Goal: Task Accomplishment & Management: Manage account settings

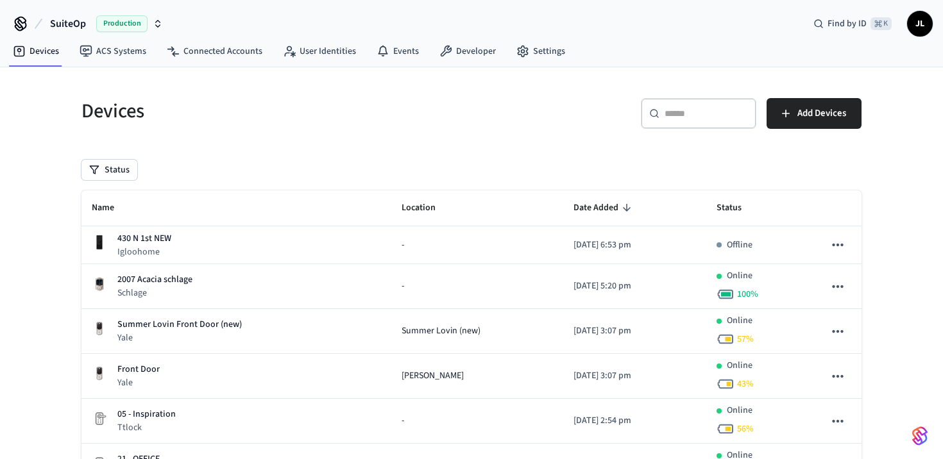
click at [664, 121] on div "​ ​" at bounding box center [698, 113] width 115 height 31
paste input "**********"
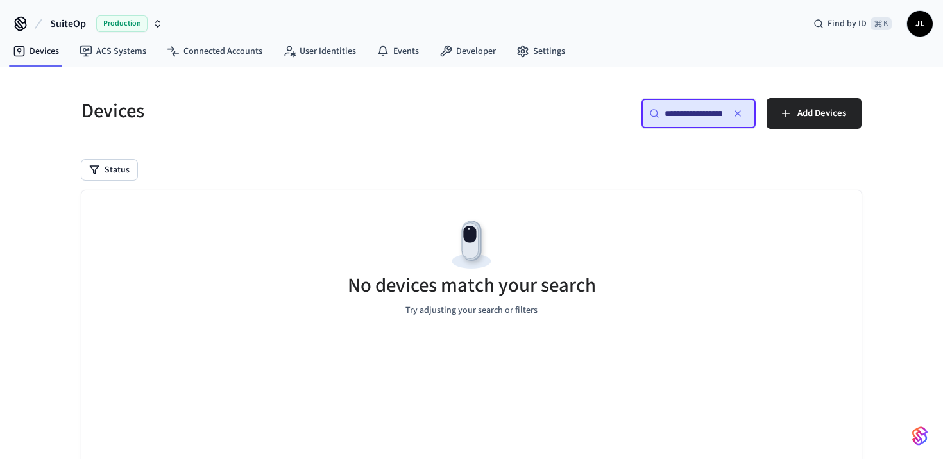
scroll to position [0, 101]
type input "**********"
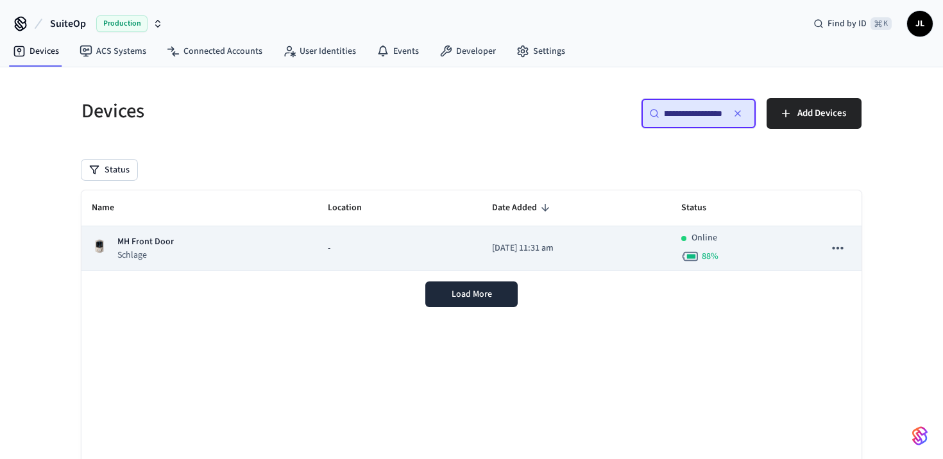
click at [402, 248] on div "-" at bounding box center [400, 248] width 144 height 13
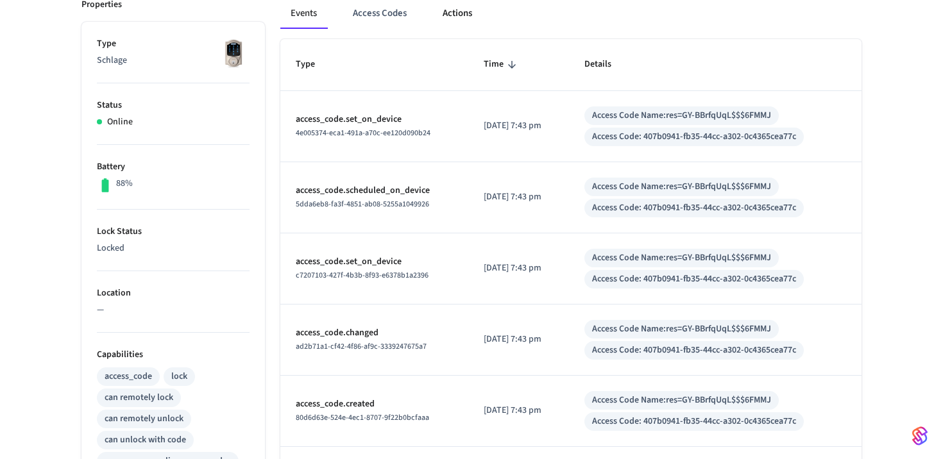
scroll to position [99, 0]
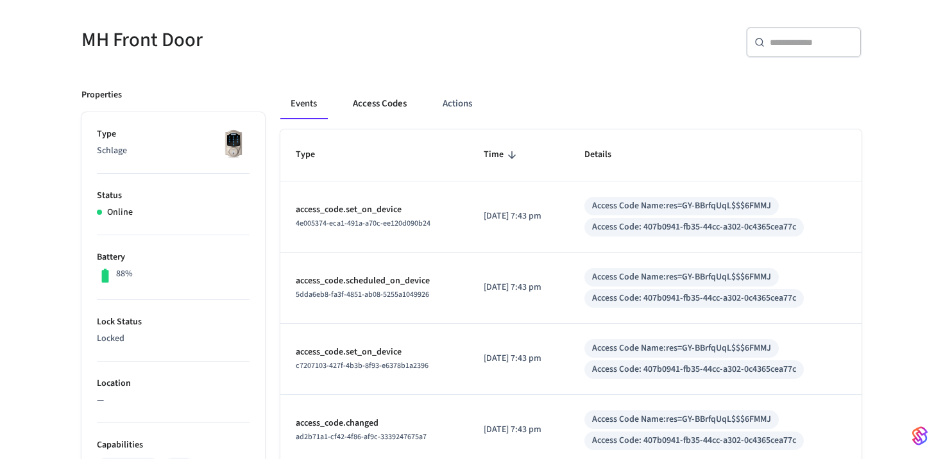
click at [395, 103] on button "Access Codes" at bounding box center [380, 104] width 74 height 31
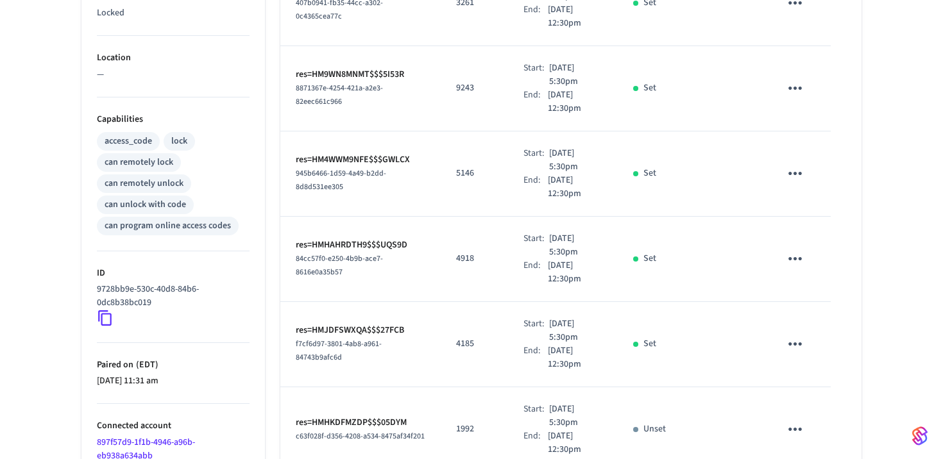
scroll to position [31, 0]
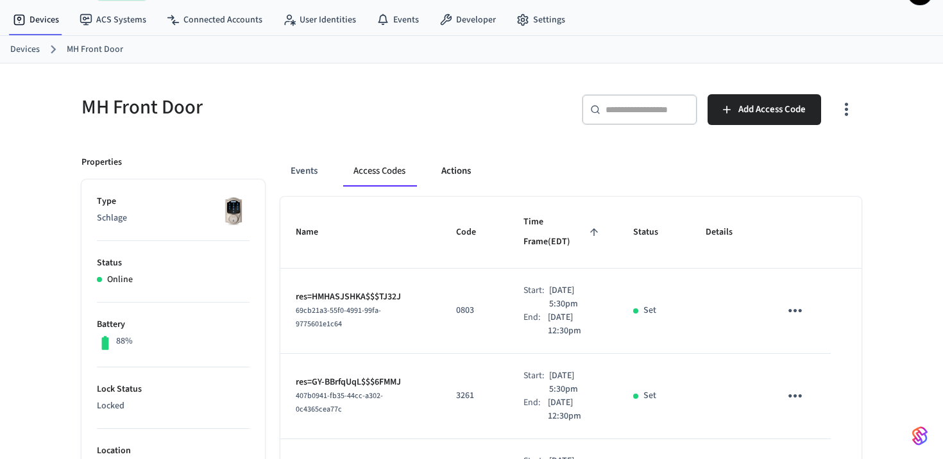
click at [446, 171] on button "Actions" at bounding box center [456, 171] width 50 height 31
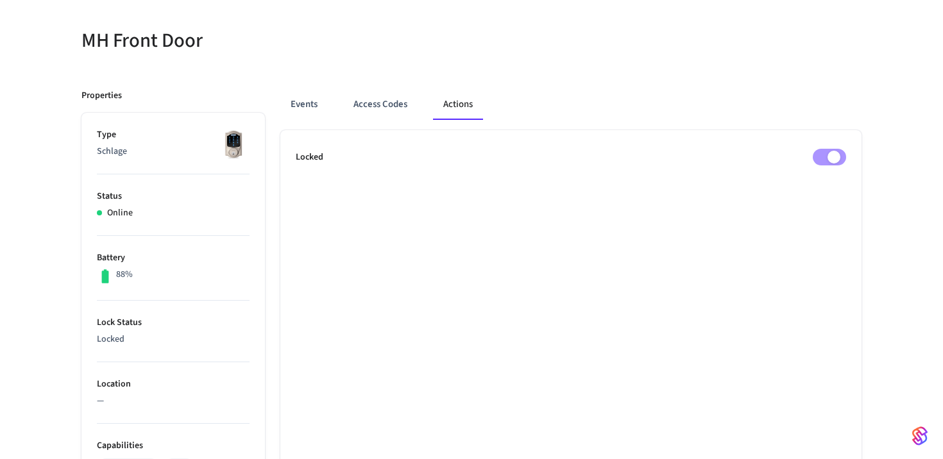
scroll to position [100, 0]
click at [378, 103] on button "Access Codes" at bounding box center [380, 102] width 74 height 31
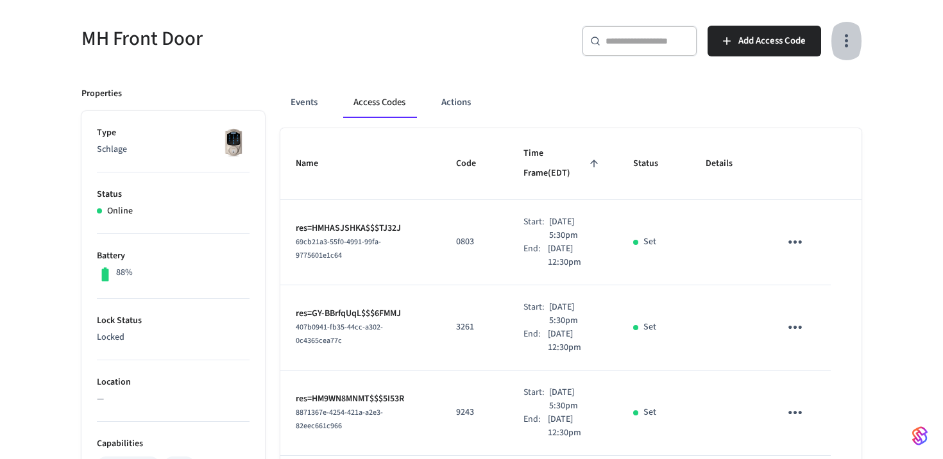
click at [854, 47] on icon "button" at bounding box center [846, 41] width 20 height 20
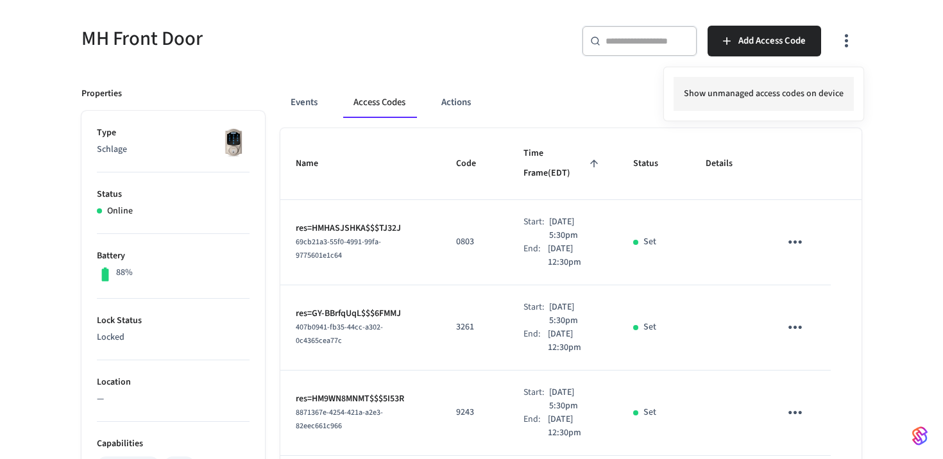
click at [785, 96] on li "Show unmanaged access codes on device" at bounding box center [764, 94] width 180 height 34
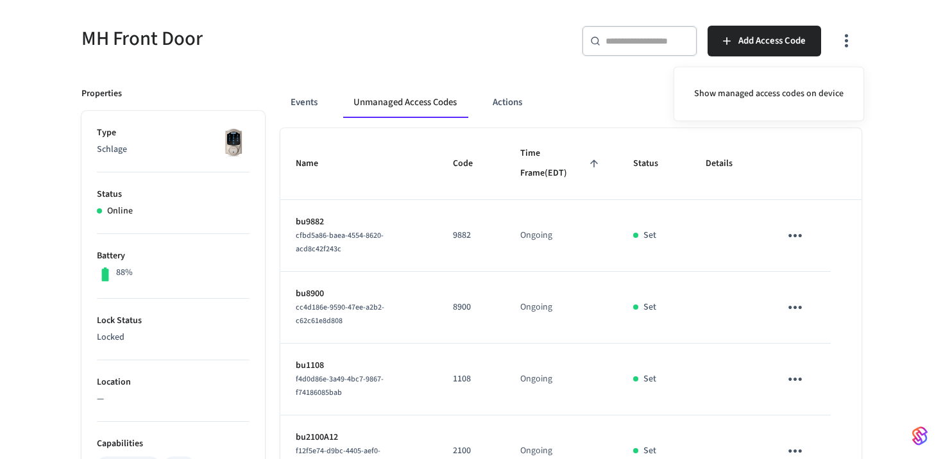
click at [887, 250] on div at bounding box center [471, 229] width 943 height 459
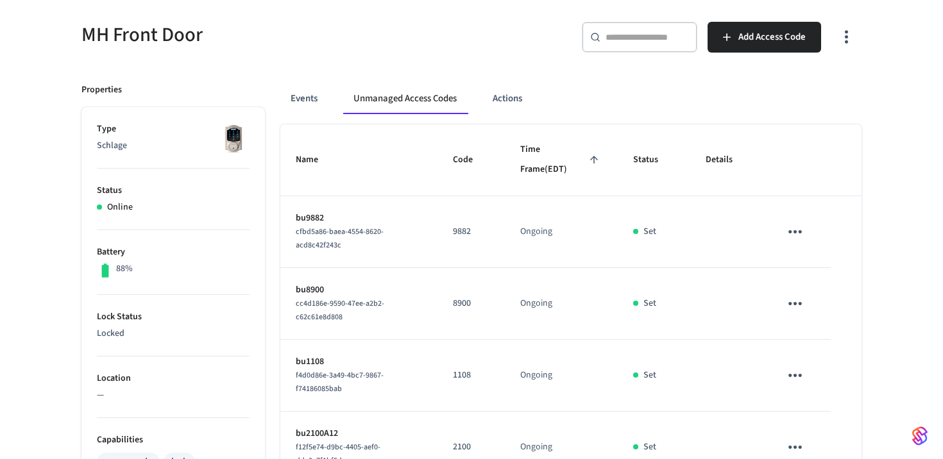
scroll to position [0, 0]
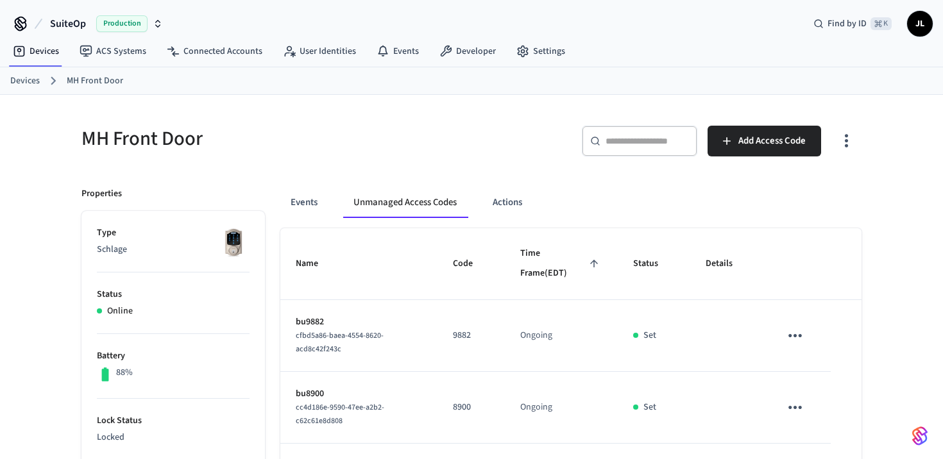
click at [27, 83] on link "Devices" at bounding box center [25, 80] width 30 height 13
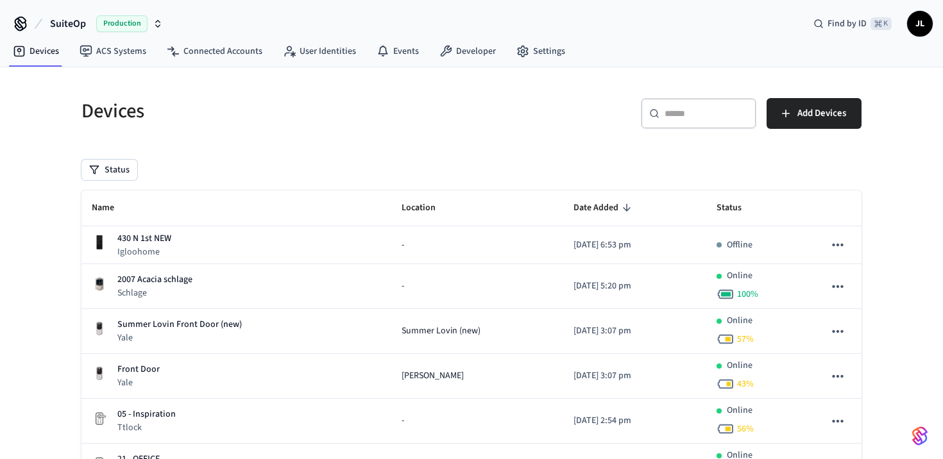
click at [672, 117] on input "text" at bounding box center [706, 113] width 83 height 13
paste input "**********"
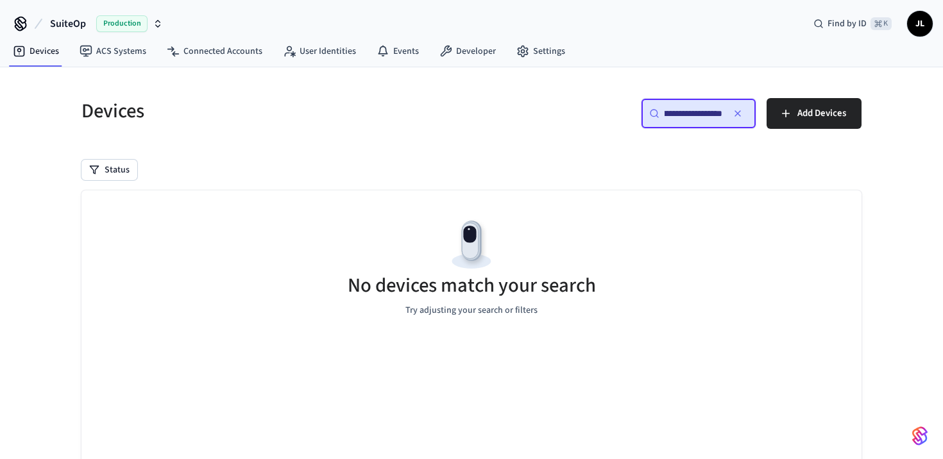
type input "**********"
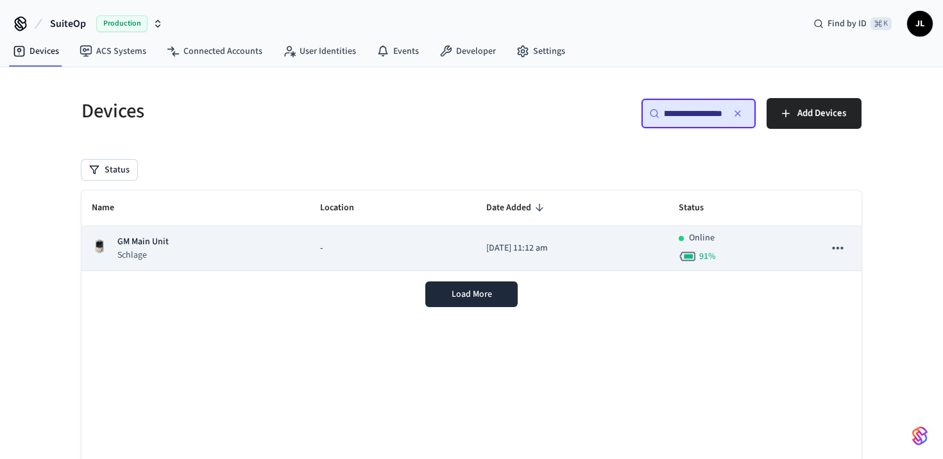
click at [476, 237] on td "2025/08/22 at 11:12 am" at bounding box center [572, 248] width 192 height 45
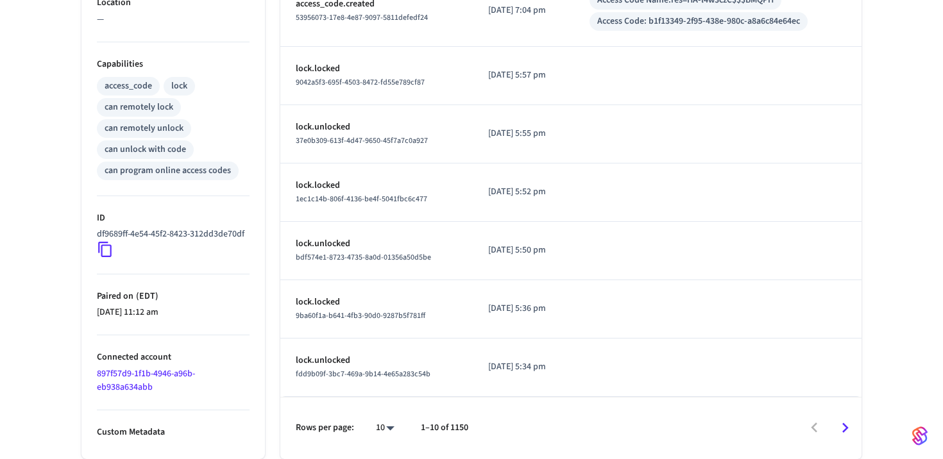
scroll to position [149, 0]
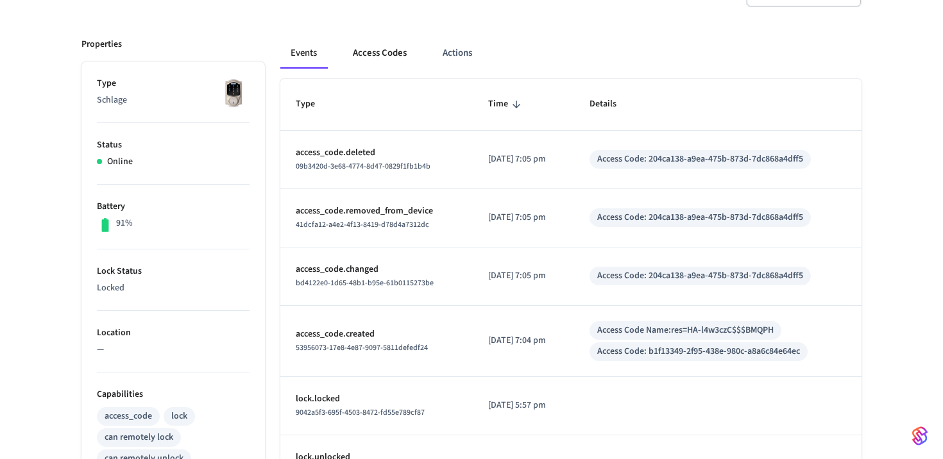
click at [389, 57] on button "Access Codes" at bounding box center [380, 53] width 74 height 31
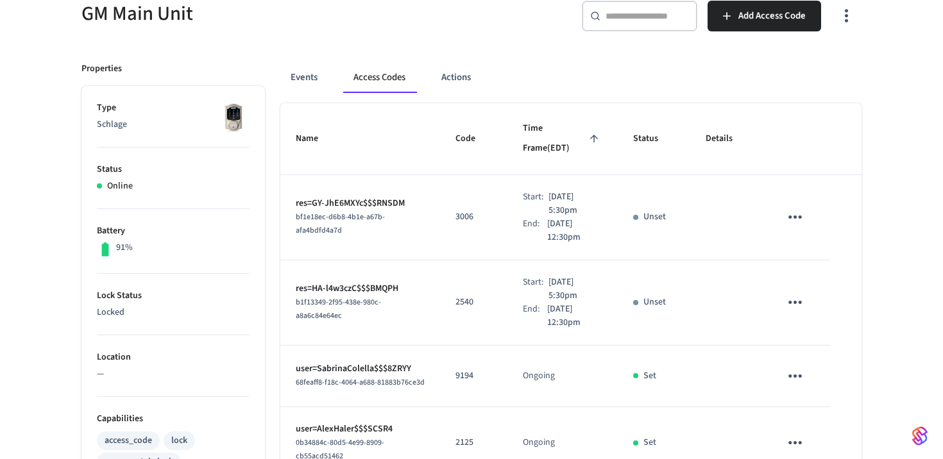
scroll to position [52, 0]
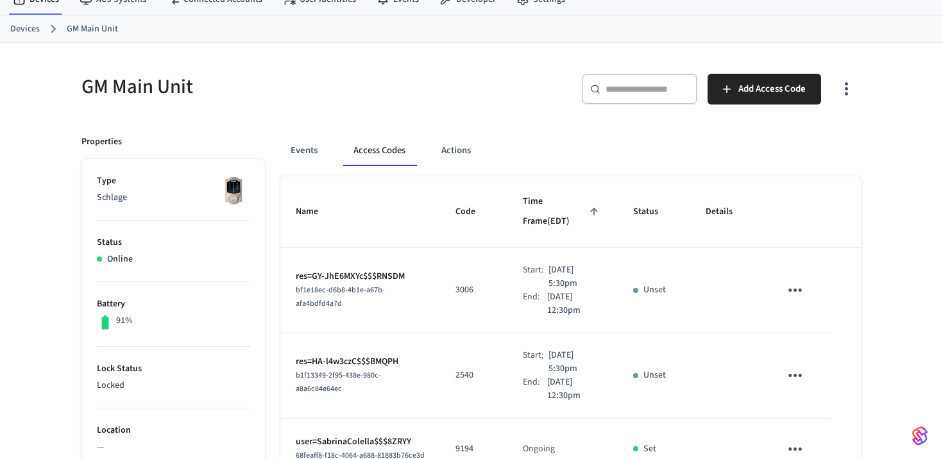
click at [17, 28] on link "Devices" at bounding box center [25, 28] width 30 height 13
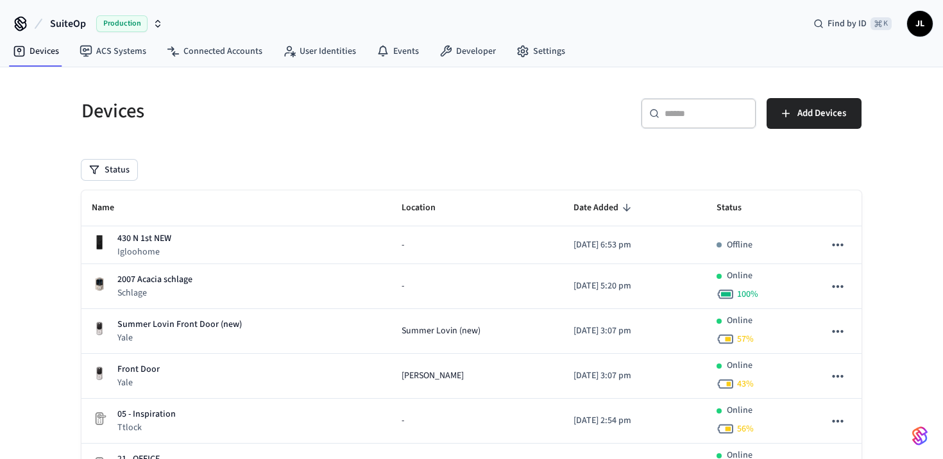
click at [677, 117] on input "text" at bounding box center [706, 113] width 83 height 13
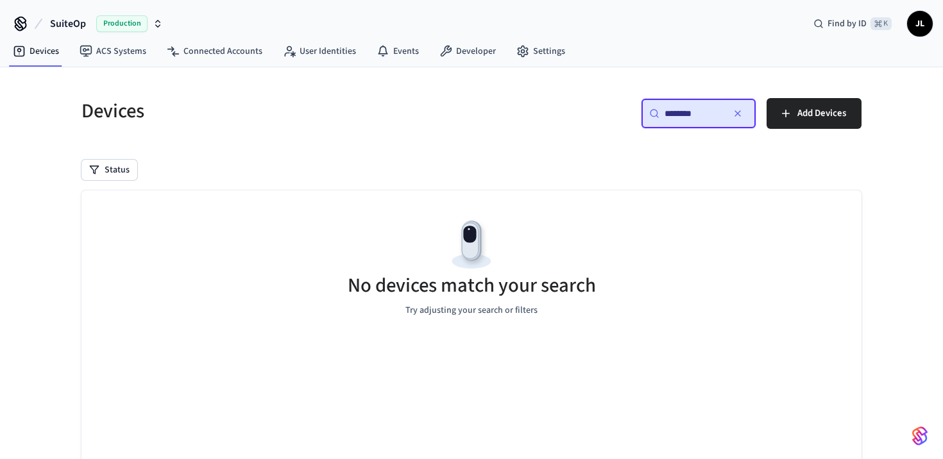
type input "********"
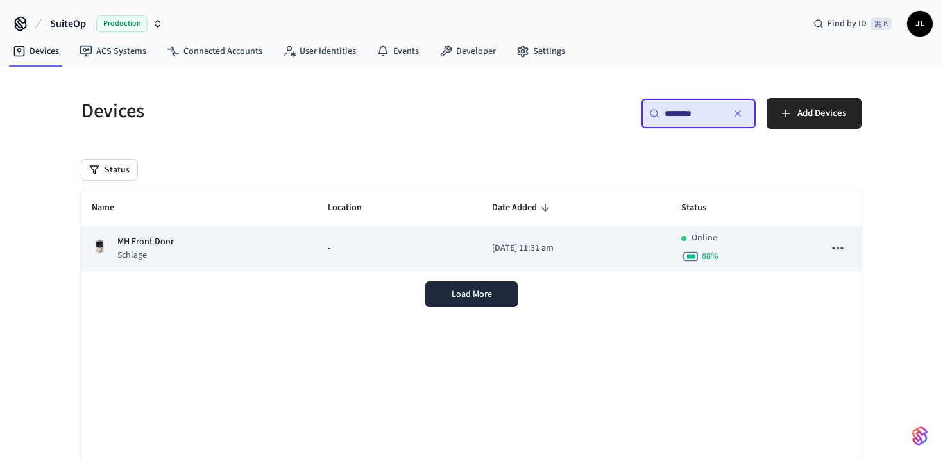
click at [196, 252] on div "MH Front Door Schlage" at bounding box center [200, 248] width 216 height 26
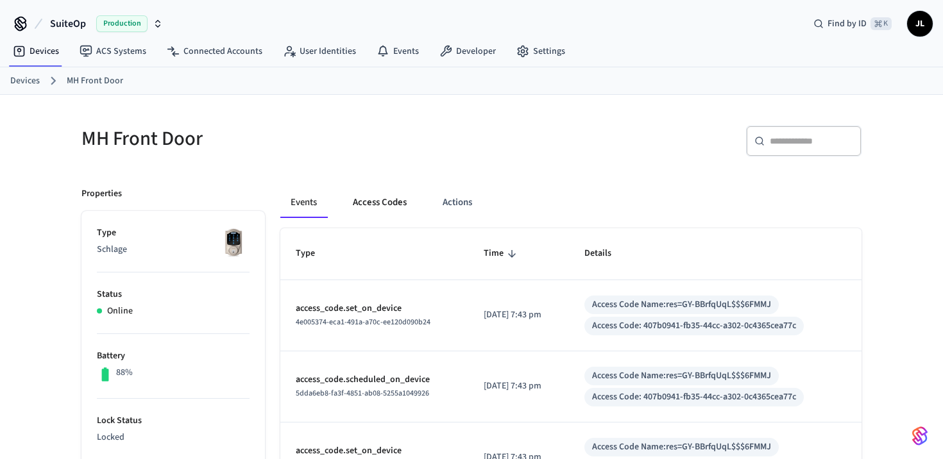
click at [390, 200] on button "Access Codes" at bounding box center [380, 202] width 74 height 31
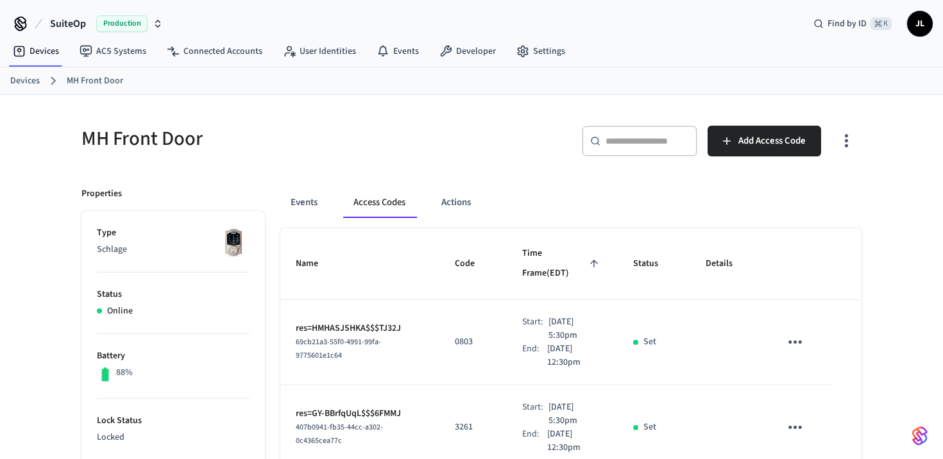
click at [849, 137] on icon "button" at bounding box center [846, 141] width 20 height 20
click at [746, 196] on li "Show unmanaged access codes on device" at bounding box center [764, 194] width 180 height 34
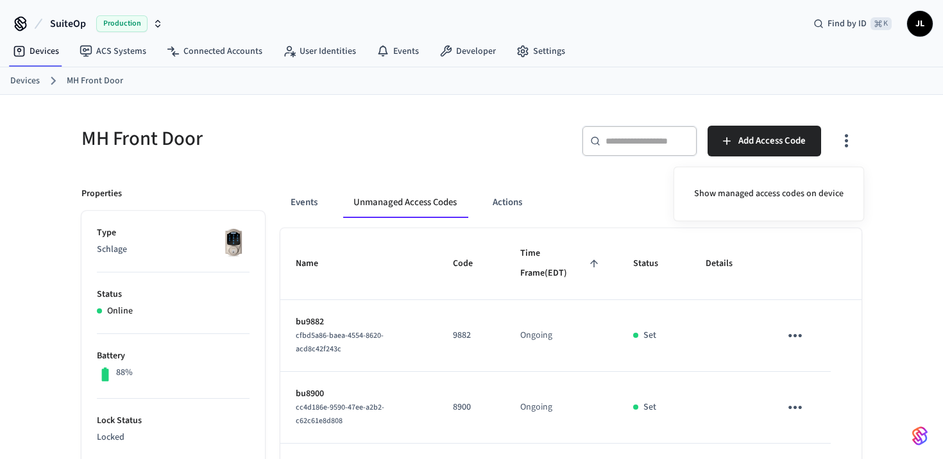
click at [867, 285] on div at bounding box center [471, 229] width 943 height 459
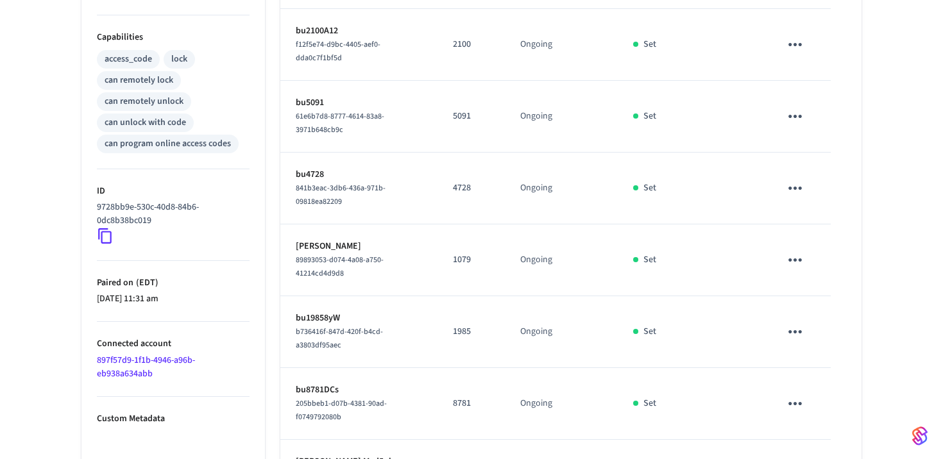
scroll to position [611, 0]
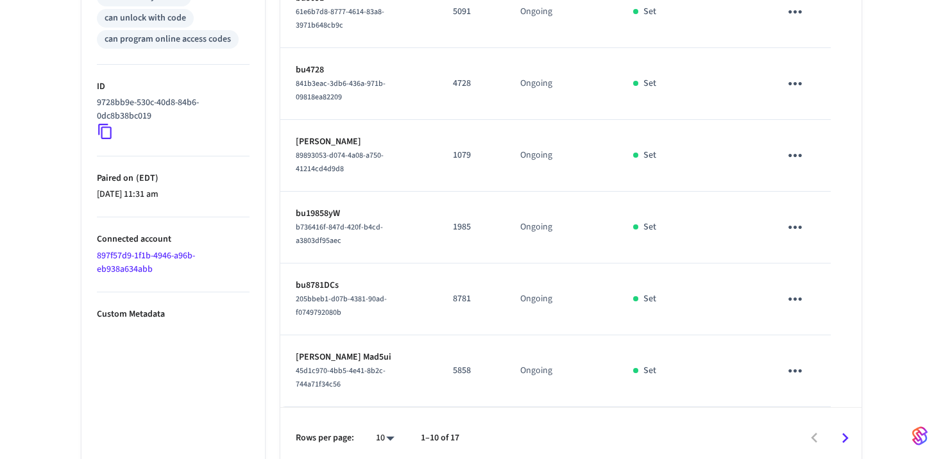
click at [849, 431] on icon "Go to next page" at bounding box center [845, 439] width 20 height 20
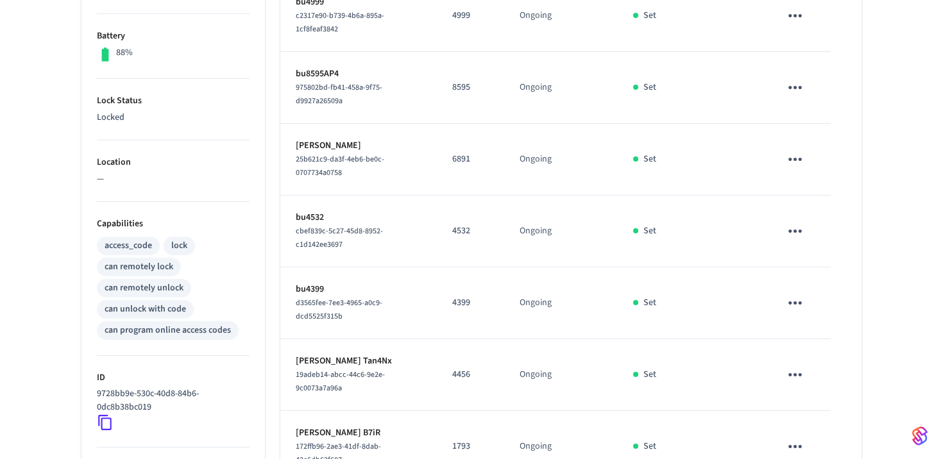
scroll to position [72, 0]
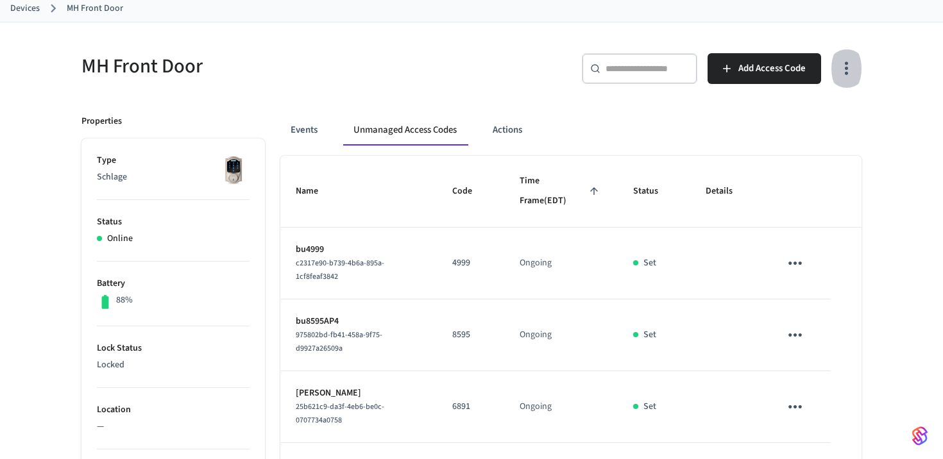
click at [842, 72] on icon "button" at bounding box center [846, 68] width 20 height 20
click at [789, 124] on li "Show managed access codes on device" at bounding box center [769, 122] width 170 height 34
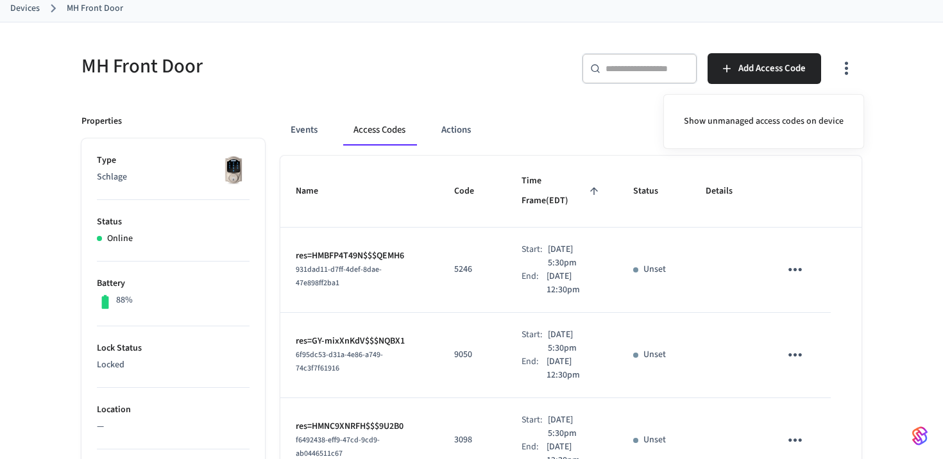
click at [555, 298] on div at bounding box center [471, 229] width 943 height 459
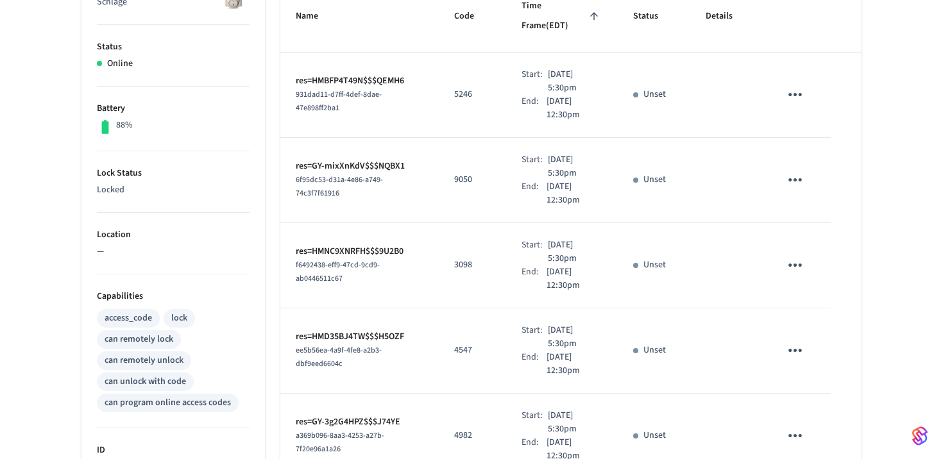
scroll to position [0, 0]
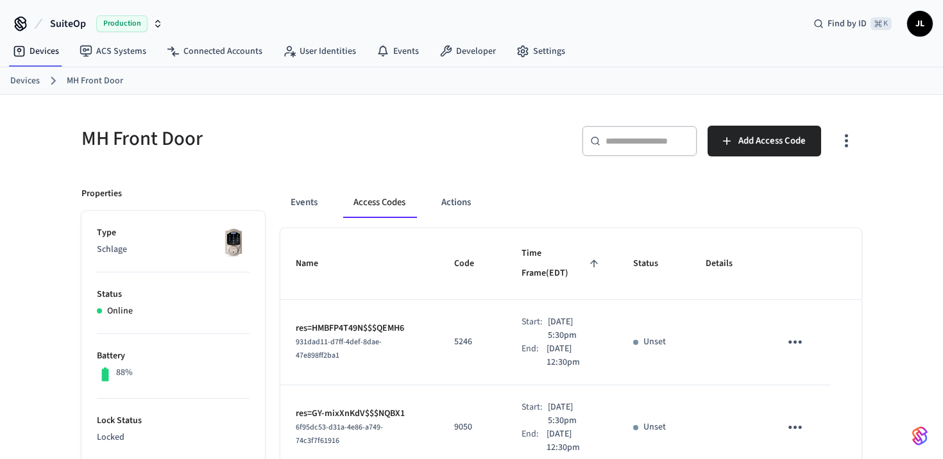
click at [652, 164] on div "​ ​" at bounding box center [639, 146] width 115 height 41
click at [650, 139] on input "text" at bounding box center [647, 141] width 83 height 13
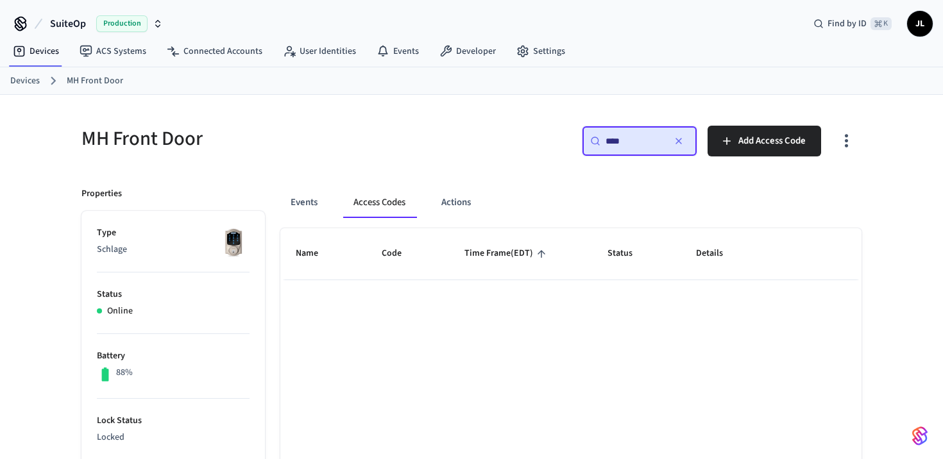
type input "****"
click at [563, 187] on div "Events Access Codes Actions" at bounding box center [570, 202] width 581 height 31
click at [685, 140] on button "button" at bounding box center [678, 141] width 21 height 21
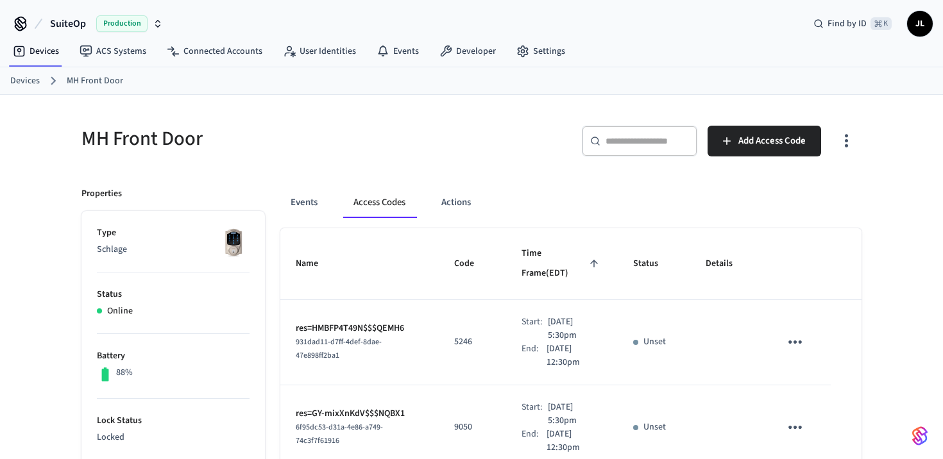
click at [849, 146] on icon "button" at bounding box center [846, 141] width 20 height 20
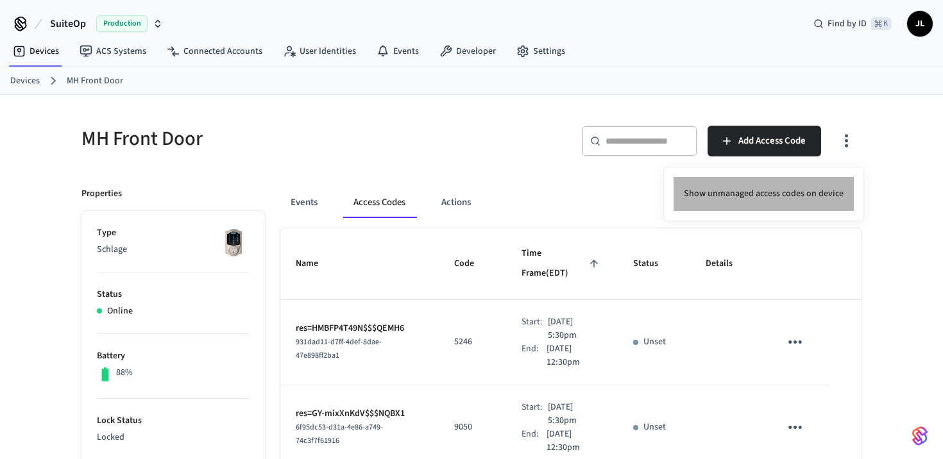
click at [768, 197] on li "Show unmanaged access codes on device" at bounding box center [764, 194] width 180 height 34
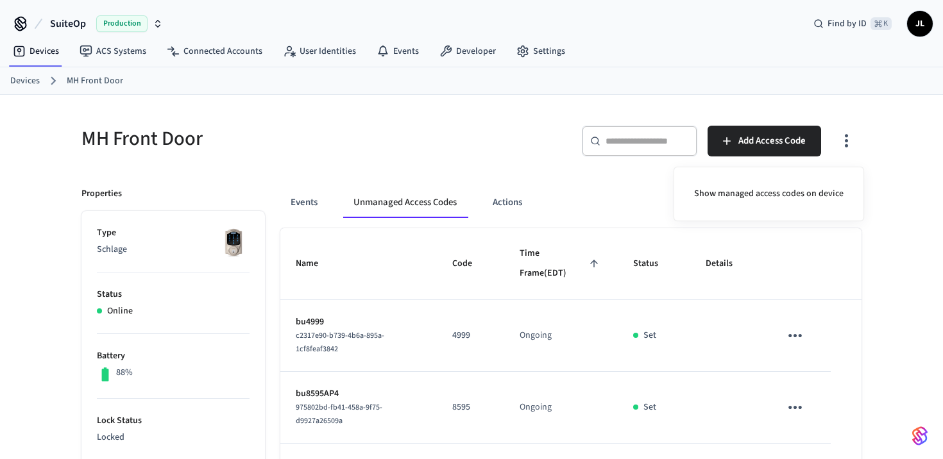
click at [622, 143] on div at bounding box center [471, 229] width 943 height 459
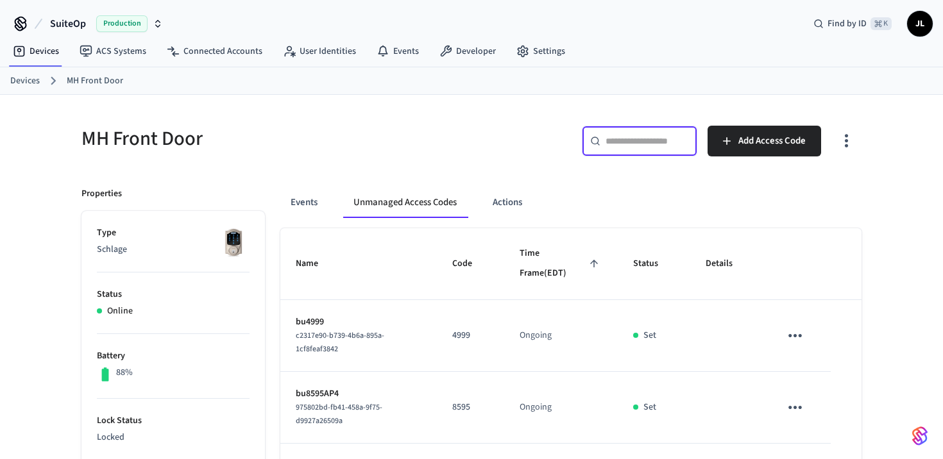
click at [622, 143] on input "text" at bounding box center [647, 141] width 83 height 13
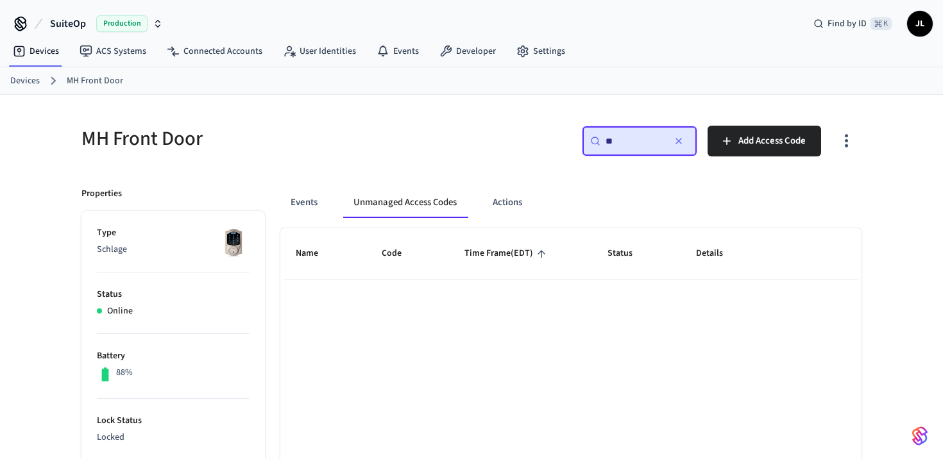
type input "*"
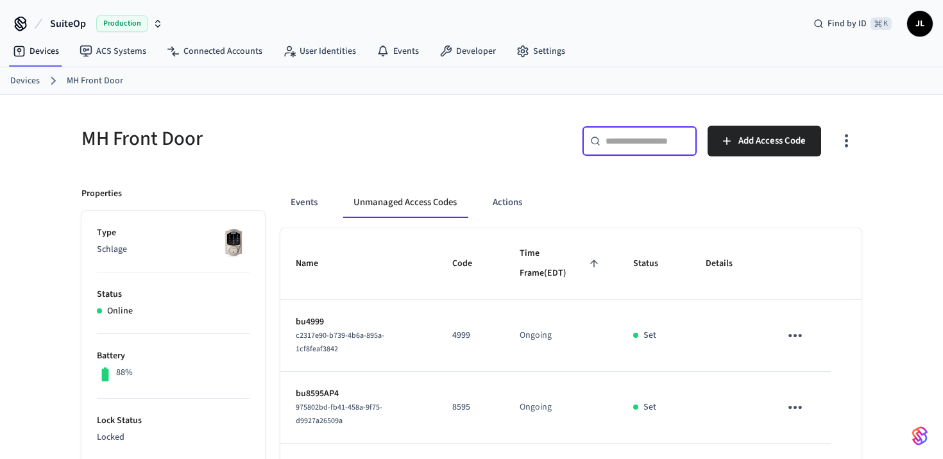
drag, startPoint x: 530, startPoint y: 149, endPoint x: 651, endPoint y: 149, distance: 120.6
click at [530, 149] on div "​ ​ Add Access Code" at bounding box center [670, 146] width 382 height 41
click at [845, 130] on button "button" at bounding box center [846, 140] width 30 height 51
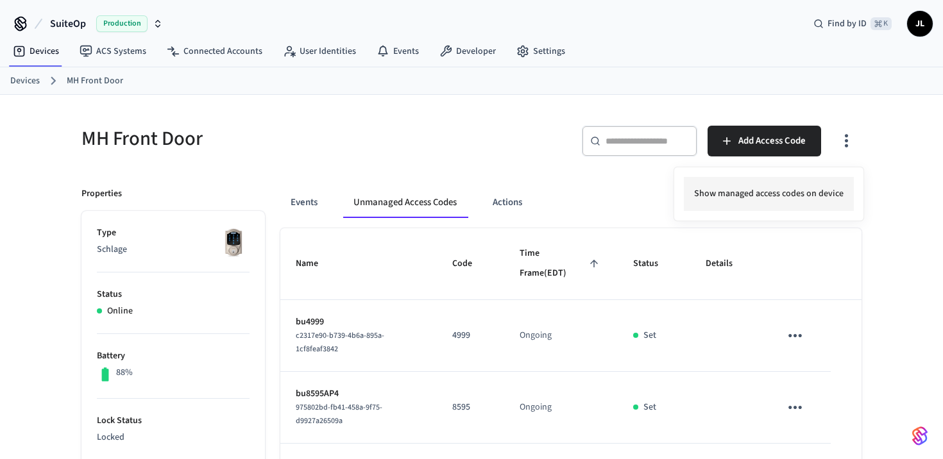
click at [792, 199] on li "Show managed access codes on device" at bounding box center [769, 194] width 170 height 34
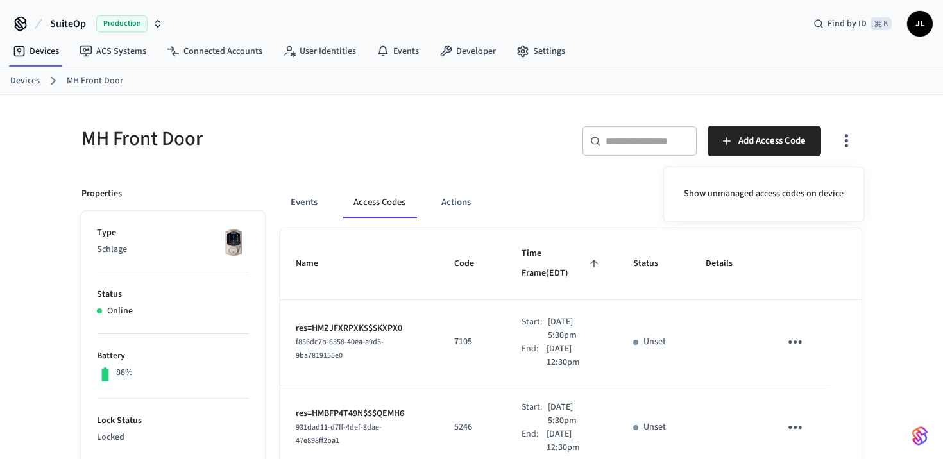
click at [318, 201] on div at bounding box center [471, 229] width 943 height 459
click at [310, 202] on button "Events" at bounding box center [303, 202] width 47 height 31
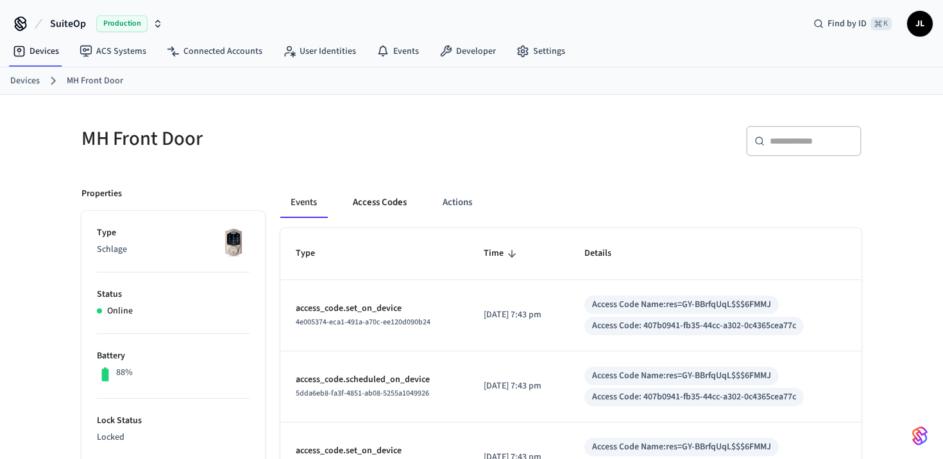
click at [390, 201] on button "Access Codes" at bounding box center [380, 202] width 74 height 31
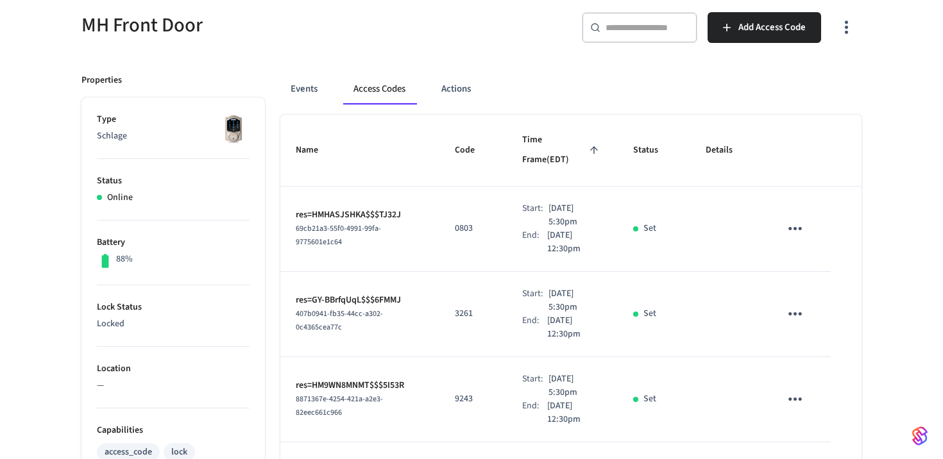
scroll to position [115, 0]
click at [848, 26] on icon "button" at bounding box center [846, 26] width 20 height 20
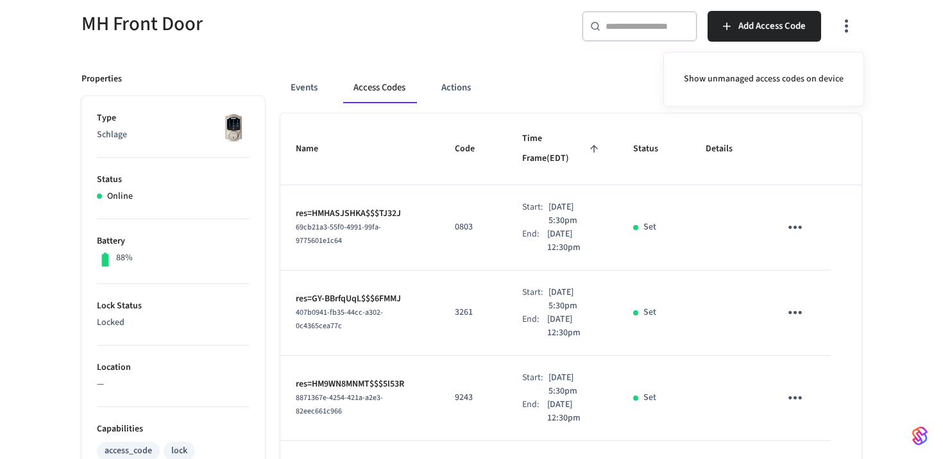
click at [516, 92] on div at bounding box center [471, 229] width 943 height 459
click at [842, 21] on icon "button" at bounding box center [846, 26] width 20 height 20
click at [760, 85] on li "Show unmanaged access codes on device" at bounding box center [764, 79] width 180 height 34
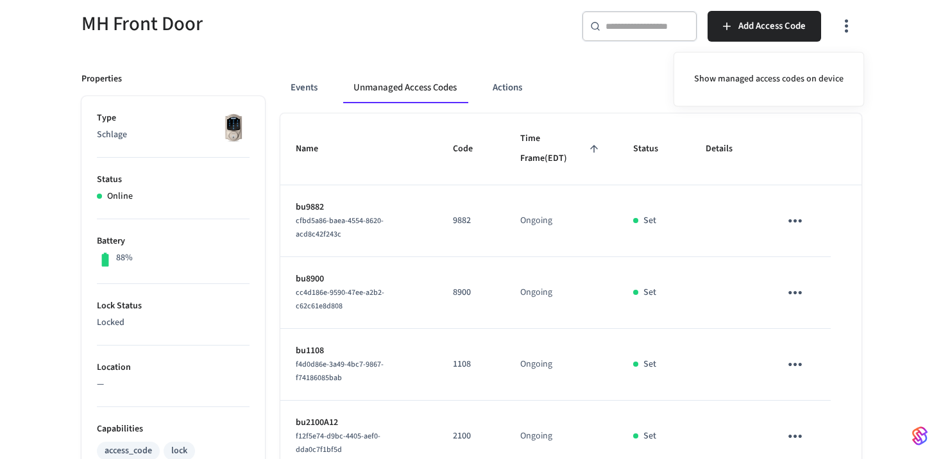
click at [913, 268] on div at bounding box center [471, 229] width 943 height 459
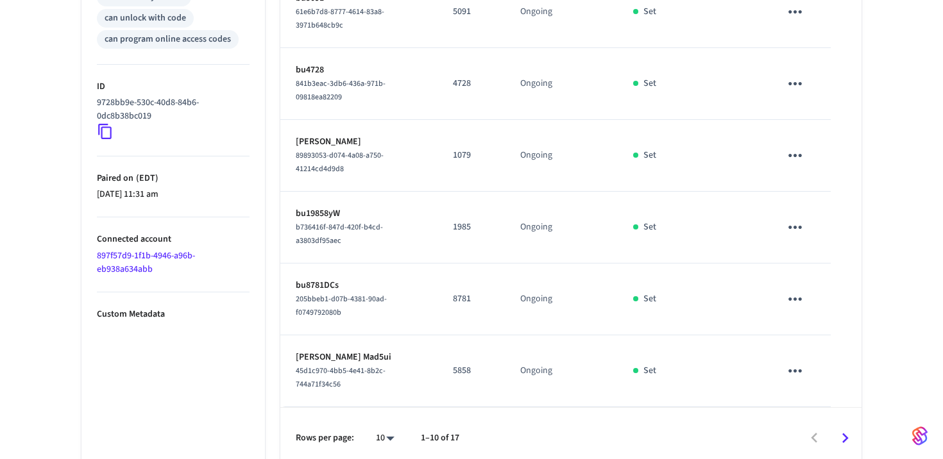
click at [845, 429] on icon "Go to next page" at bounding box center [845, 439] width 20 height 20
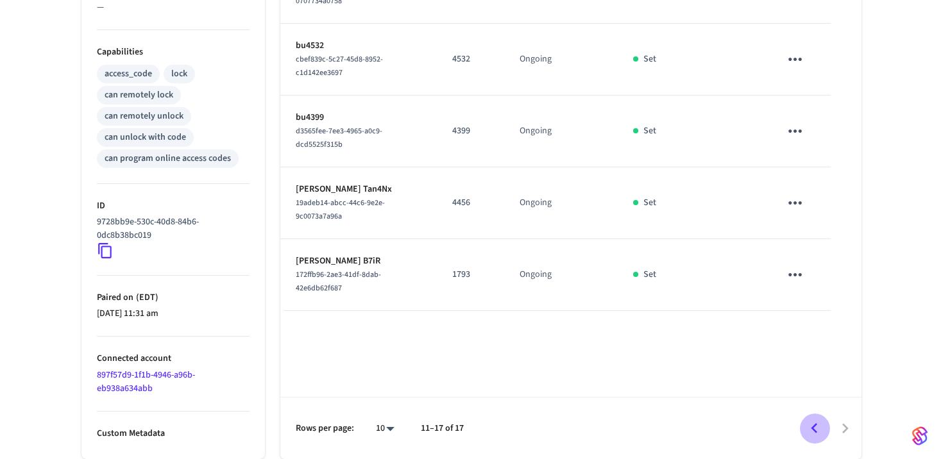
click at [815, 419] on icon "Go to previous page" at bounding box center [814, 429] width 20 height 20
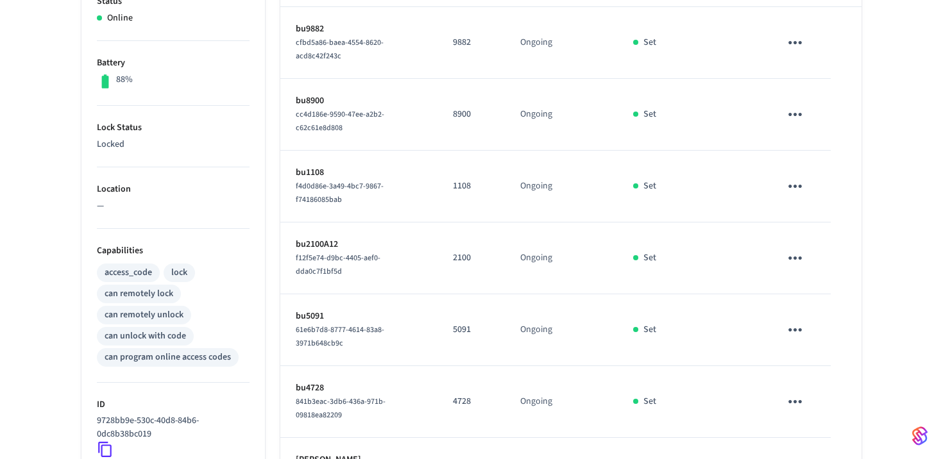
scroll to position [0, 0]
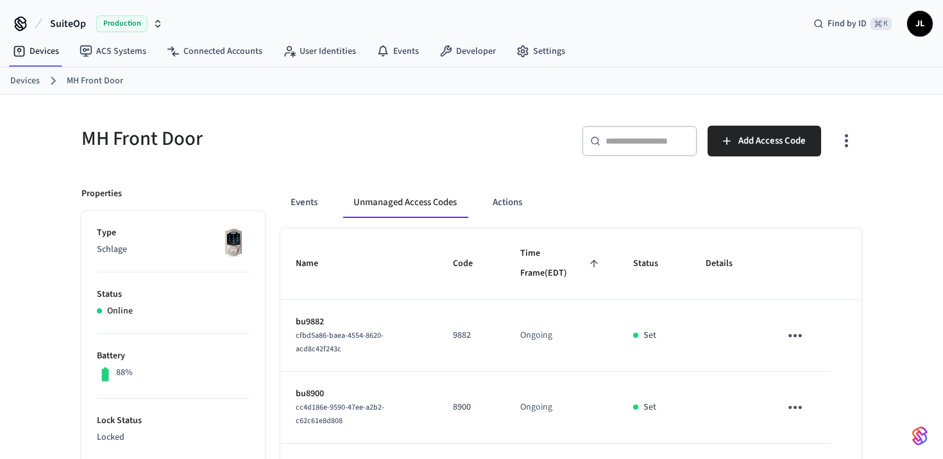
drag, startPoint x: 838, startPoint y: 148, endPoint x: 833, endPoint y: 159, distance: 12.1
click at [838, 148] on icon "button" at bounding box center [846, 141] width 20 height 20
click at [787, 191] on li "Show managed access codes on device" at bounding box center [769, 194] width 170 height 34
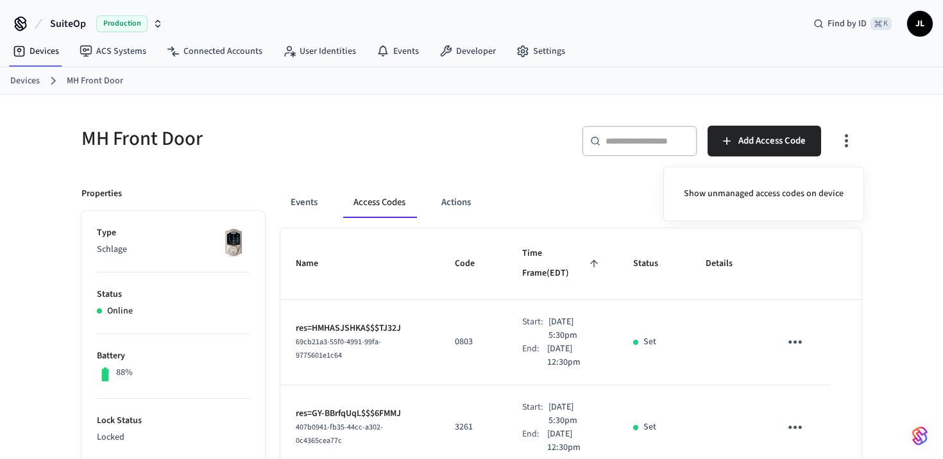
click at [878, 253] on div at bounding box center [471, 229] width 943 height 459
click at [307, 203] on button "Events" at bounding box center [303, 202] width 47 height 31
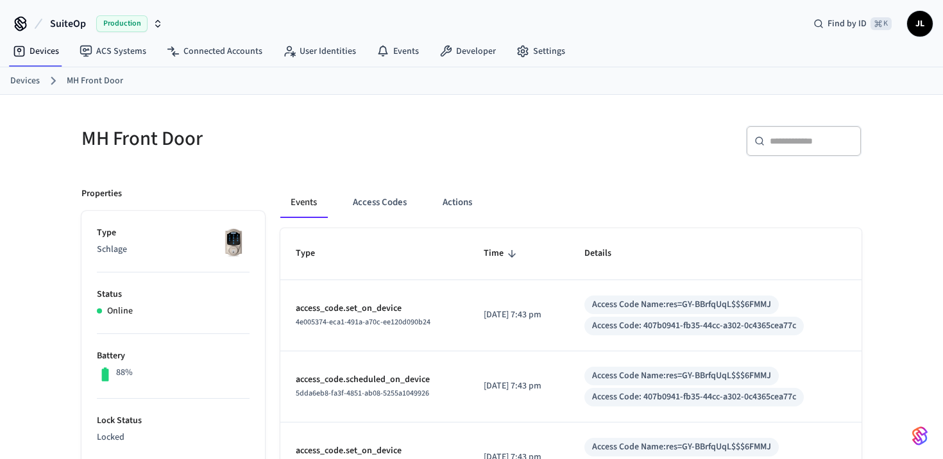
scroll to position [3, 0]
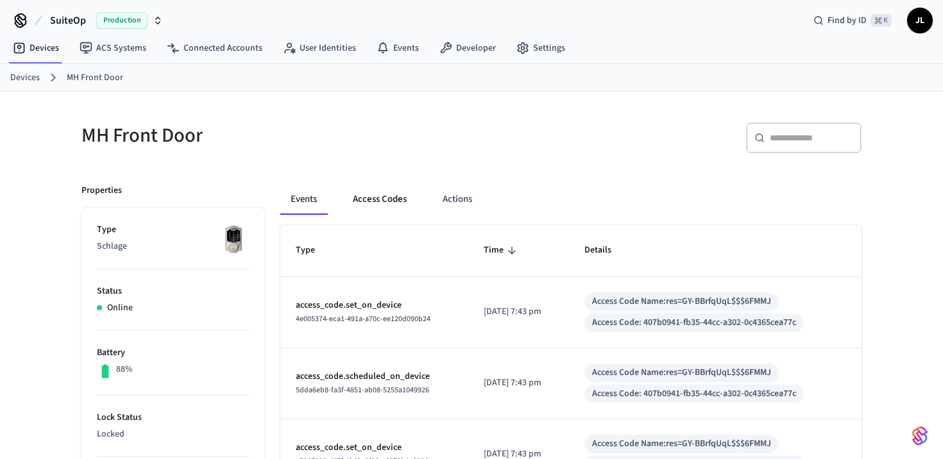
click at [372, 205] on button "Access Codes" at bounding box center [380, 199] width 74 height 31
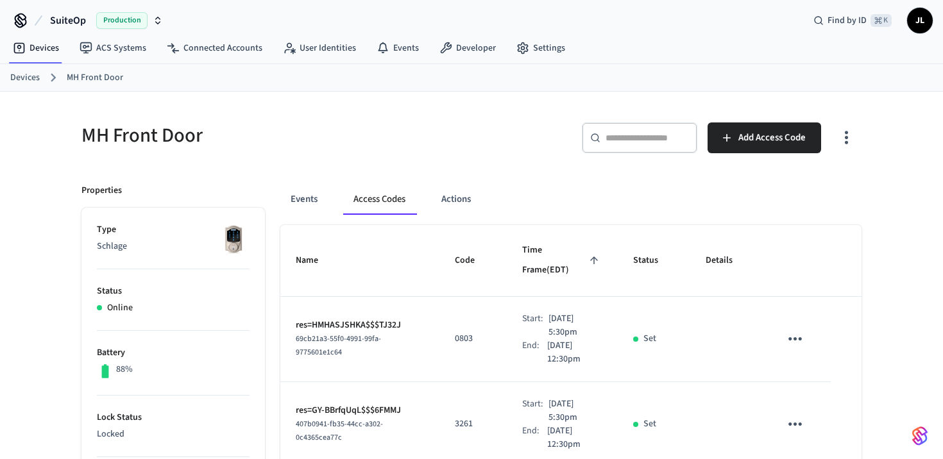
click at [842, 126] on button "button" at bounding box center [846, 137] width 30 height 51
click at [786, 192] on li "Show unmanaged access codes on device" at bounding box center [764, 191] width 180 height 34
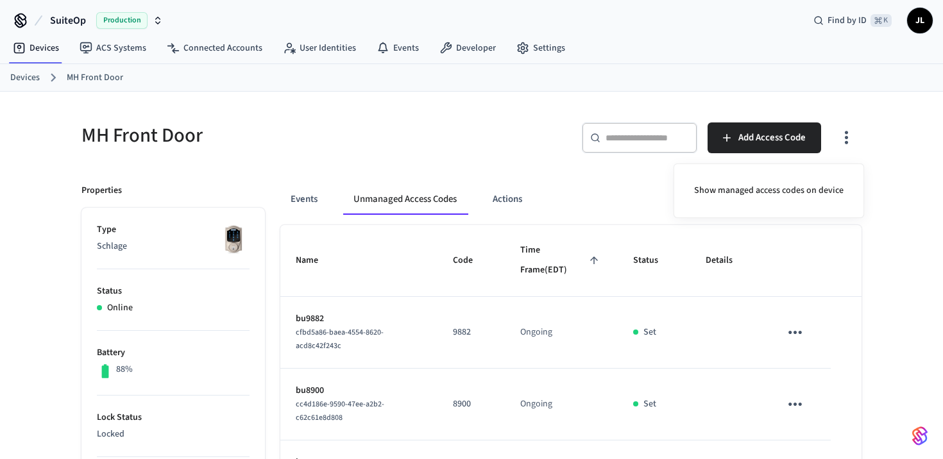
click at [847, 312] on div at bounding box center [471, 229] width 943 height 459
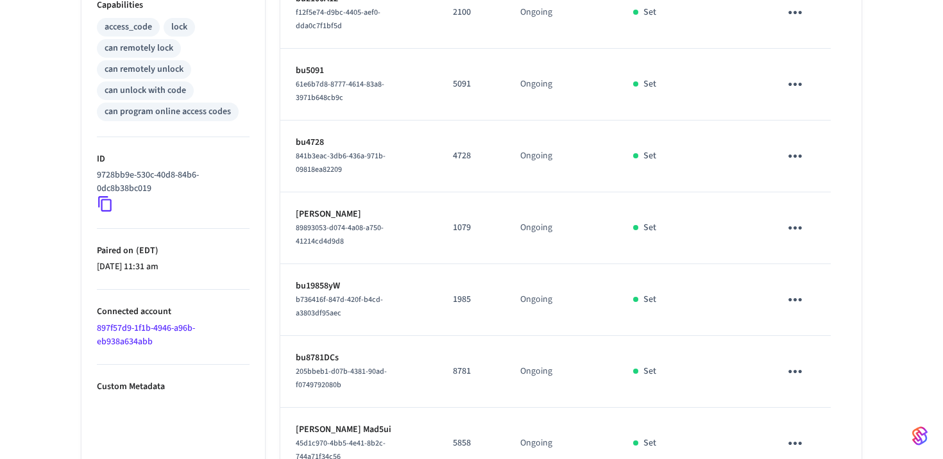
scroll to position [611, 0]
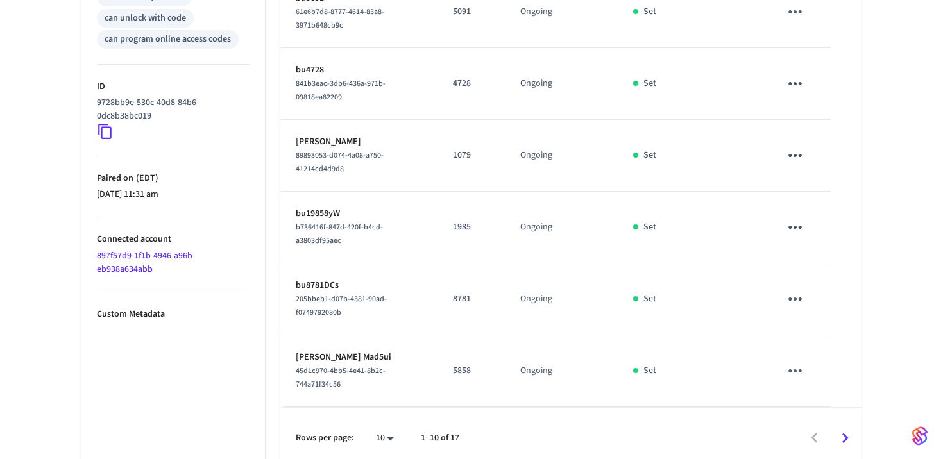
click at [853, 429] on icon "Go to next page" at bounding box center [845, 439] width 20 height 20
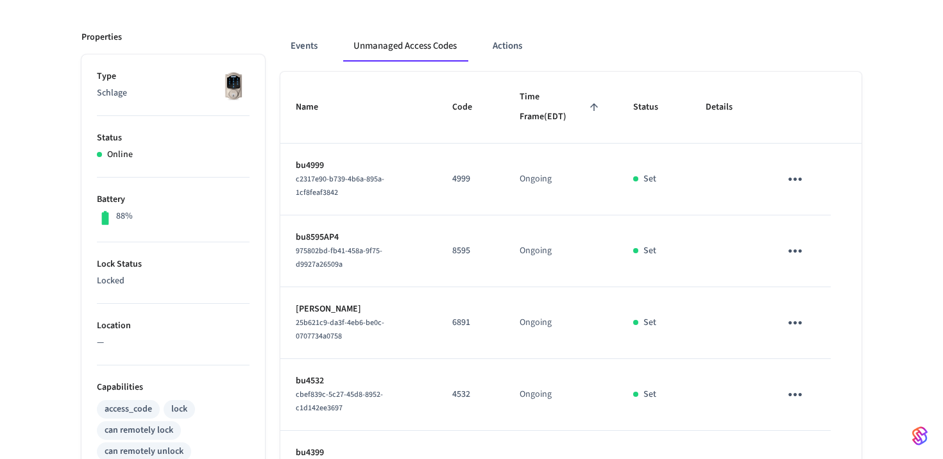
scroll to position [492, 0]
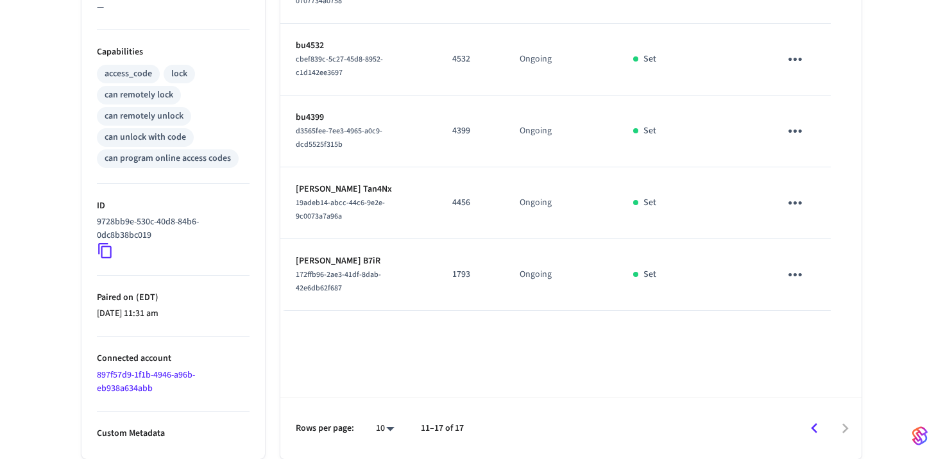
click at [815, 429] on icon "Go to previous page" at bounding box center [814, 429] width 20 height 20
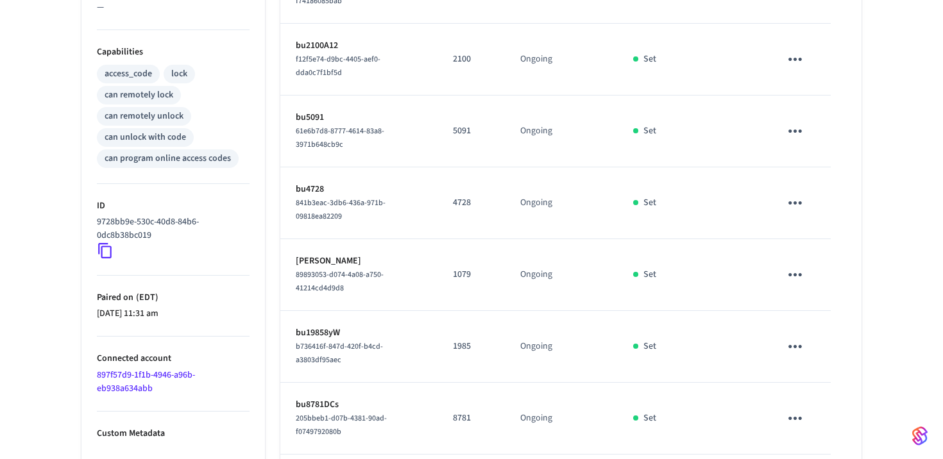
scroll to position [0, 0]
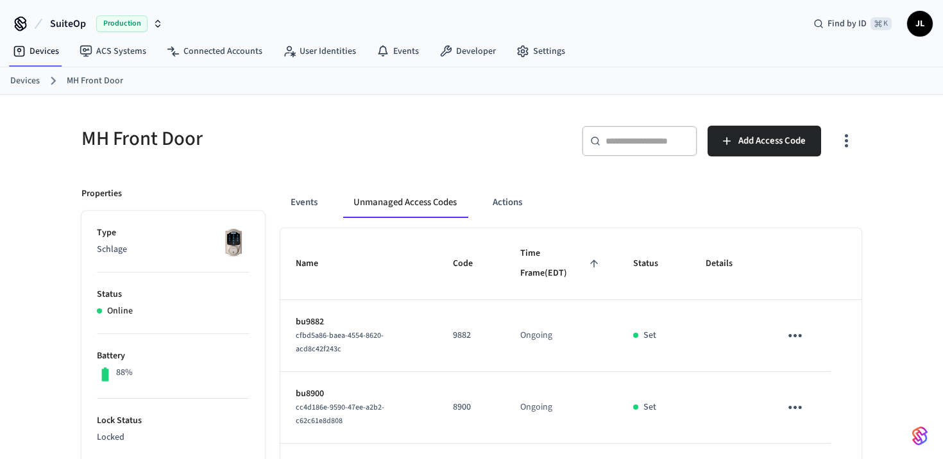
click at [847, 138] on icon "button" at bounding box center [846, 141] width 20 height 20
click at [769, 187] on li "Show managed access codes on device" at bounding box center [769, 194] width 170 height 34
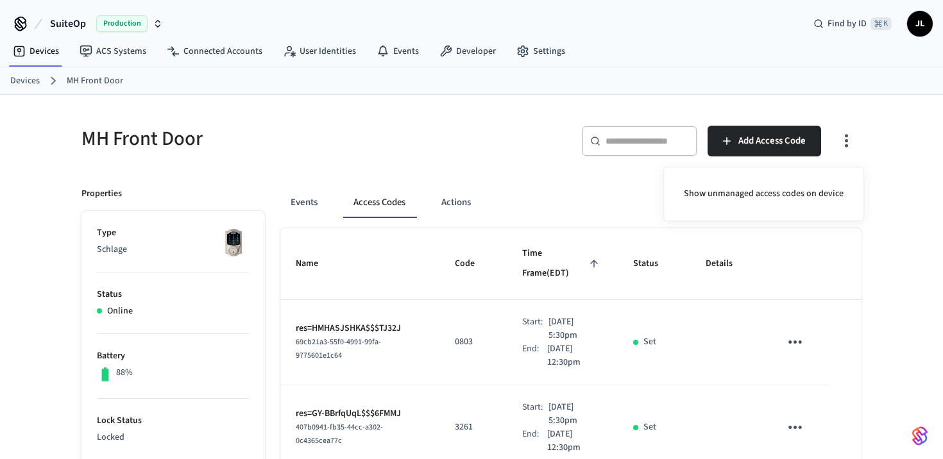
click at [458, 196] on div at bounding box center [471, 229] width 943 height 459
click at [300, 198] on button "Events" at bounding box center [303, 202] width 47 height 31
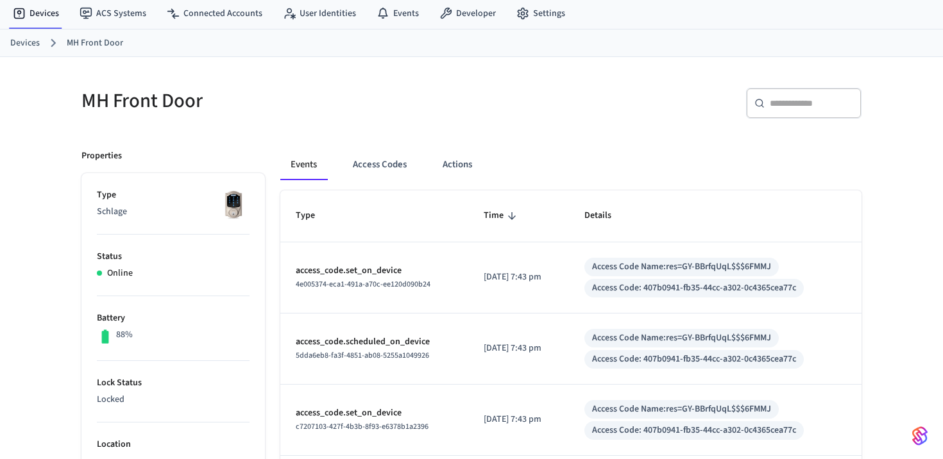
scroll to position [76, 0]
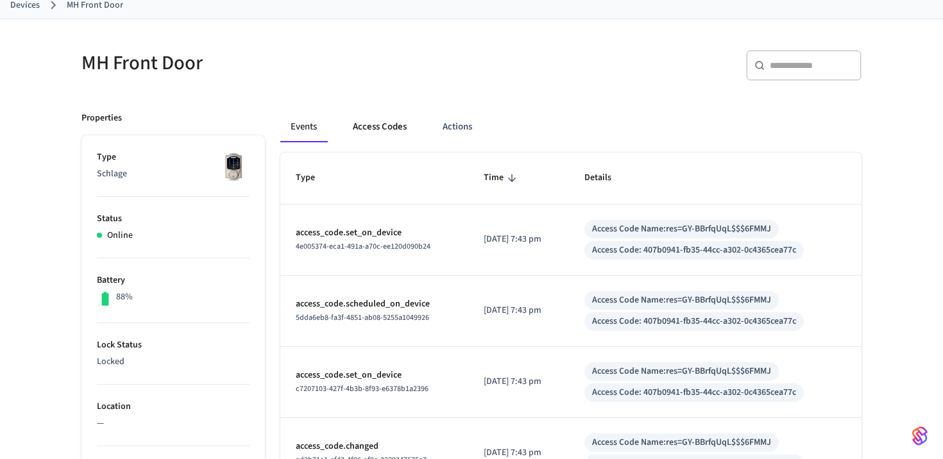
click at [371, 129] on button "Access Codes" at bounding box center [380, 127] width 74 height 31
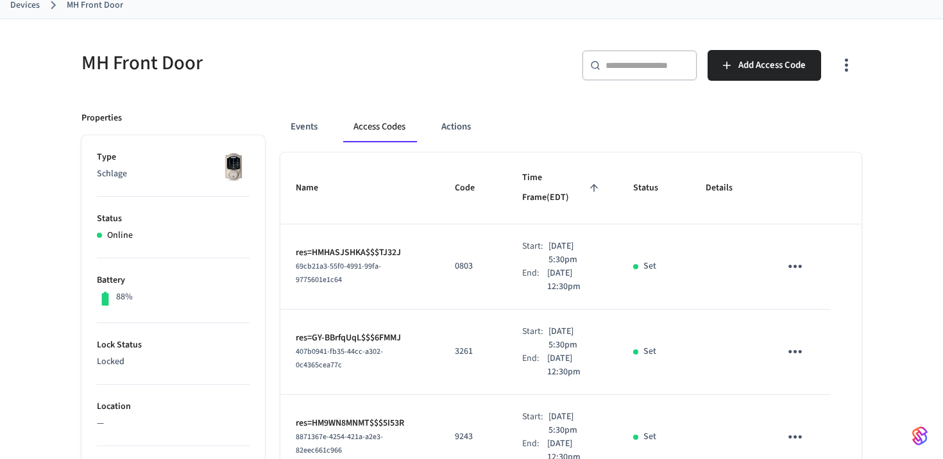
click at [855, 59] on icon "button" at bounding box center [846, 65] width 20 height 20
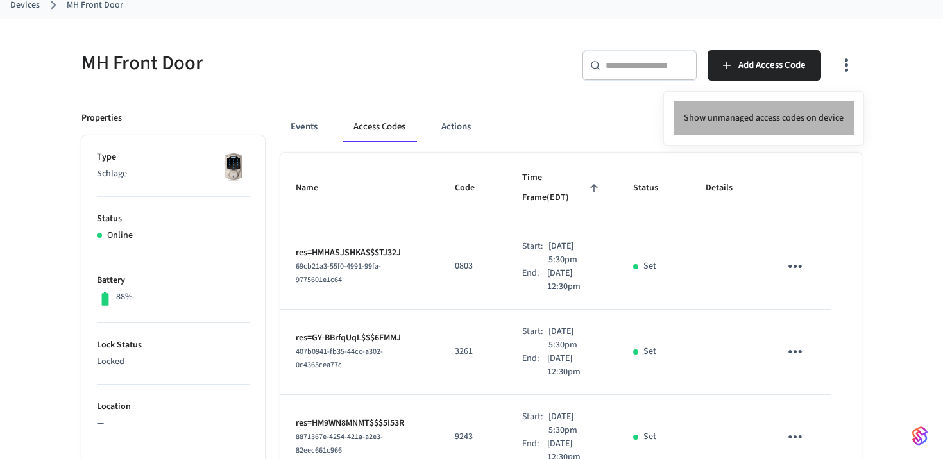
click at [797, 115] on li "Show unmanaged access codes on device" at bounding box center [764, 118] width 180 height 34
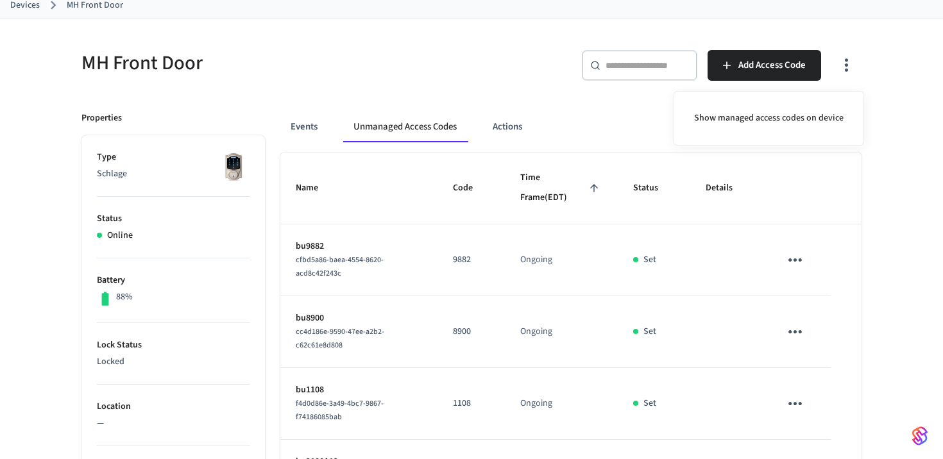
click at [495, 378] on div at bounding box center [471, 229] width 943 height 459
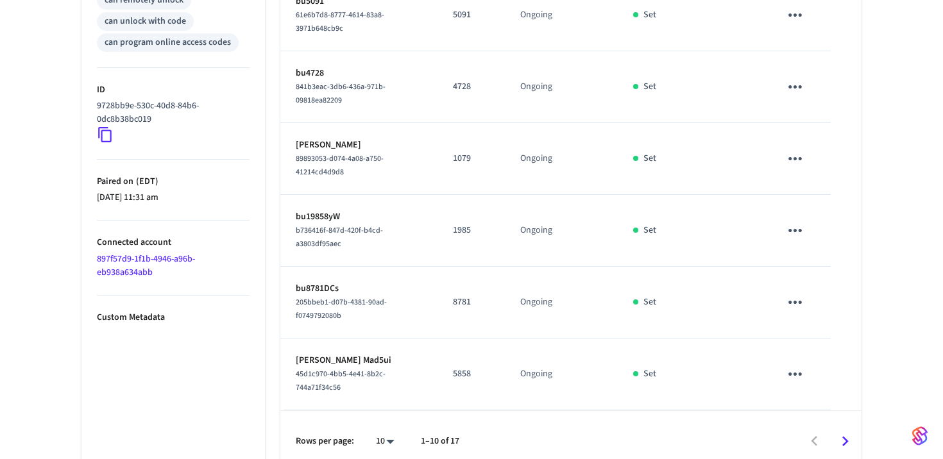
scroll to position [611, 0]
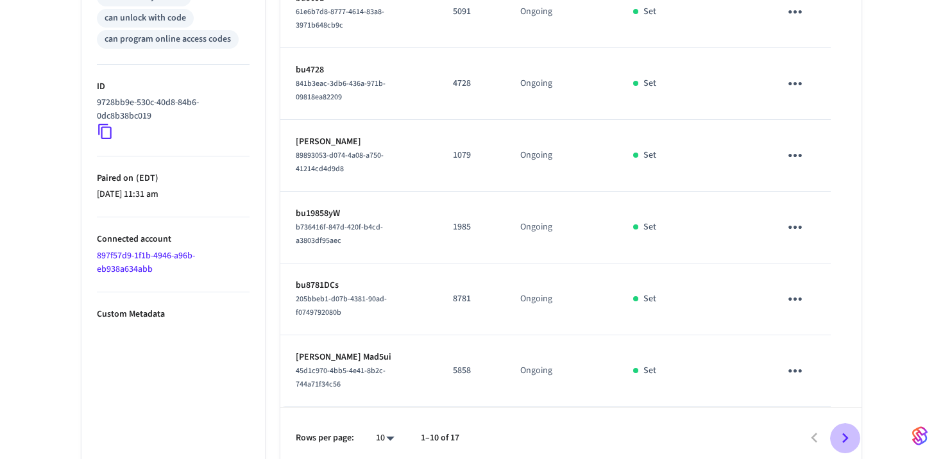
click at [842, 429] on icon "Go to next page" at bounding box center [845, 439] width 20 height 20
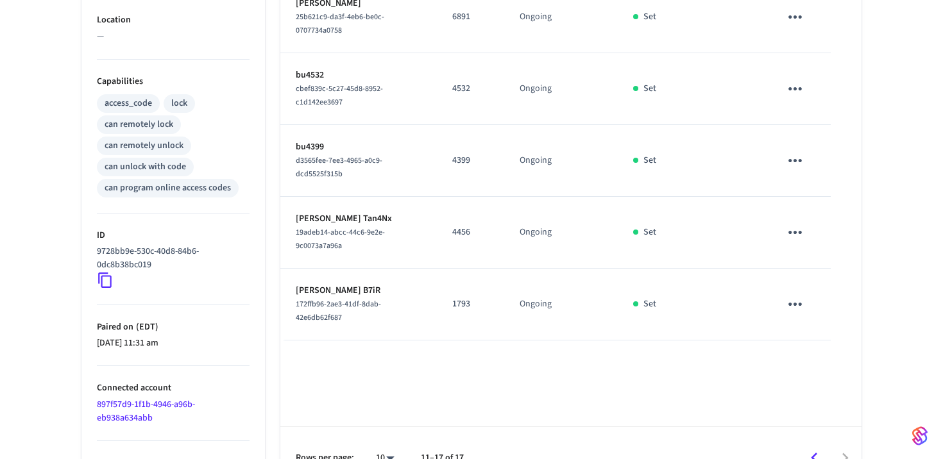
scroll to position [492, 0]
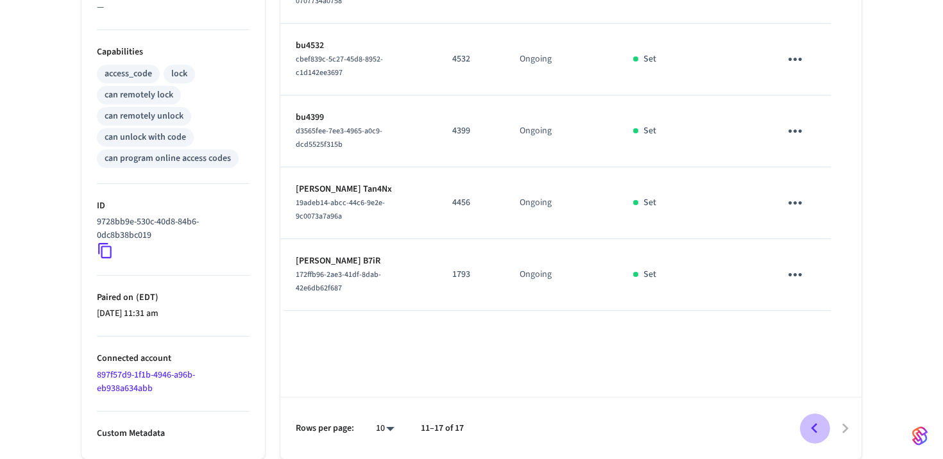
click at [815, 437] on icon "Go to previous page" at bounding box center [814, 429] width 20 height 20
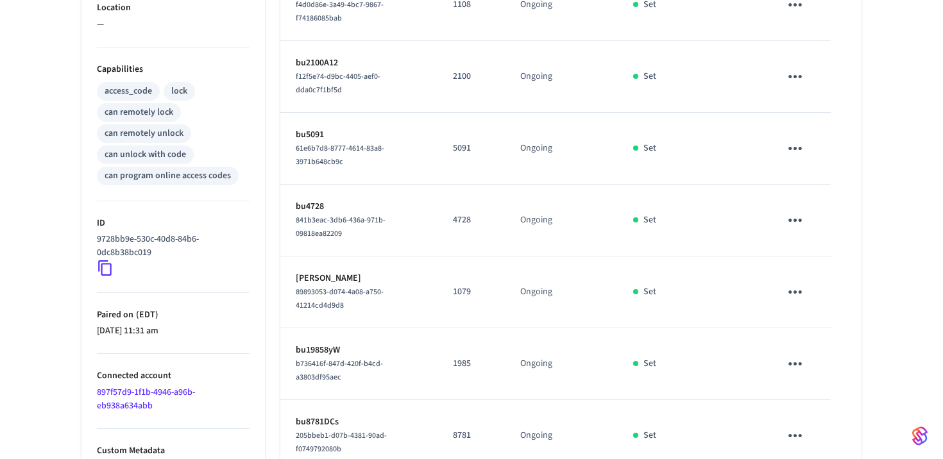
scroll to position [0, 0]
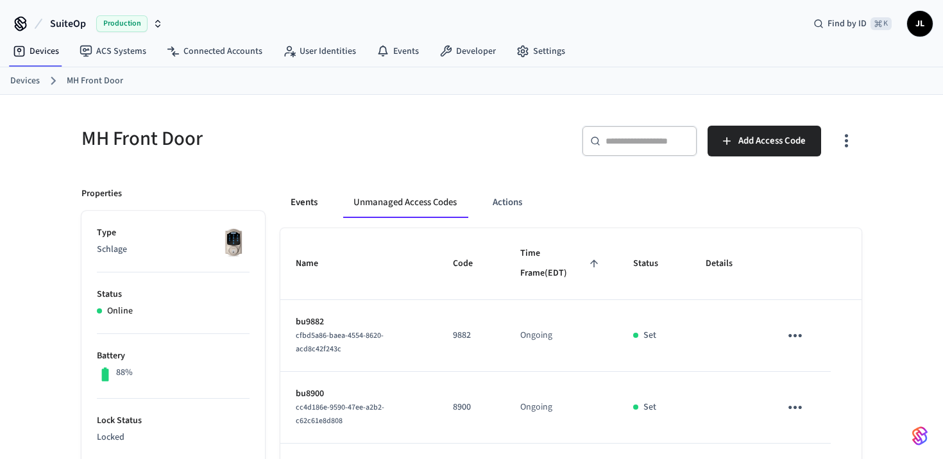
click at [298, 200] on button "Events" at bounding box center [303, 202] width 47 height 31
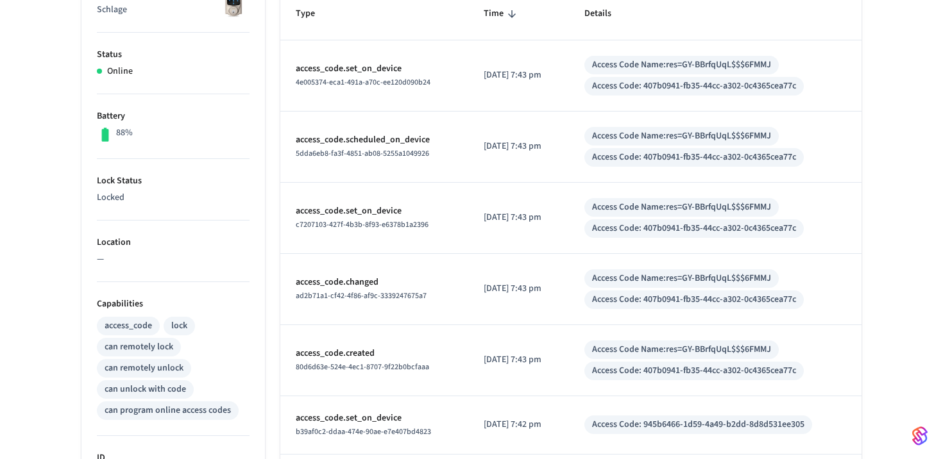
scroll to position [233, 0]
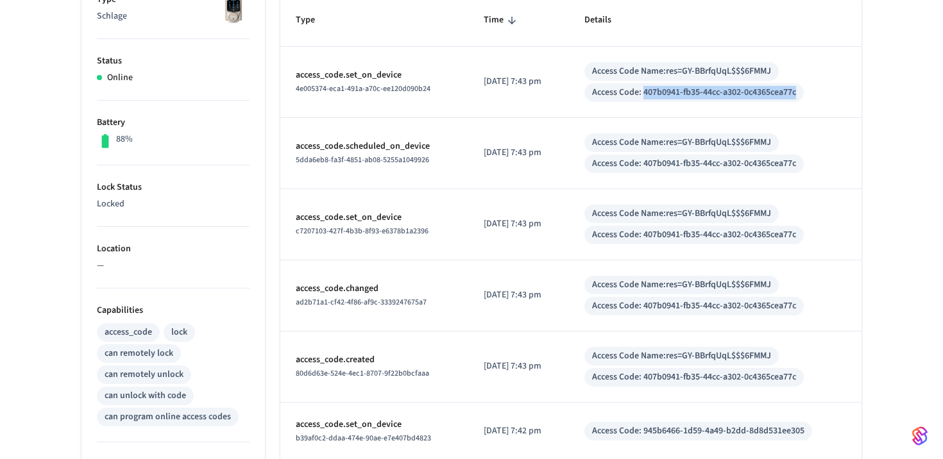
drag, startPoint x: 811, startPoint y: 94, endPoint x: 656, endPoint y: 92, distance: 155.2
click at [656, 92] on div "Access Code: 407b0941-fb35-44cc-a302-0c4365cea77c" at bounding box center [693, 92] width 219 height 19
copy div "407b0941-fb35-44cc-a302-0c4365cea77c"
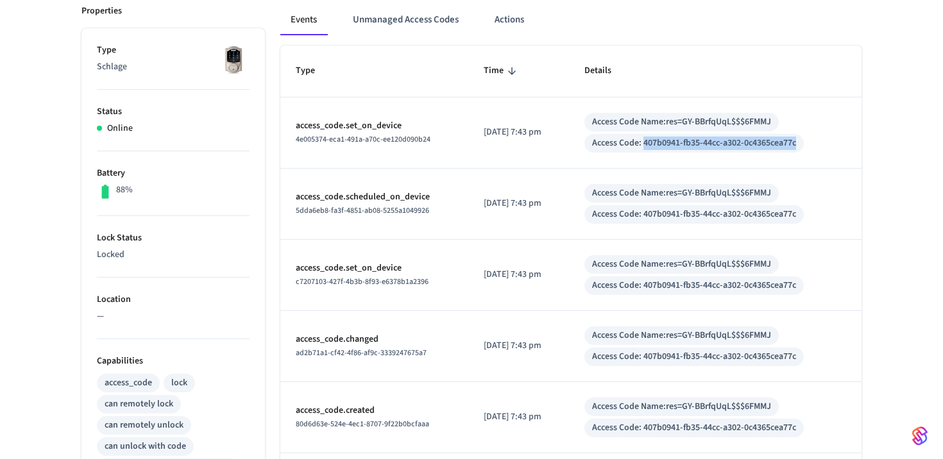
scroll to position [179, 0]
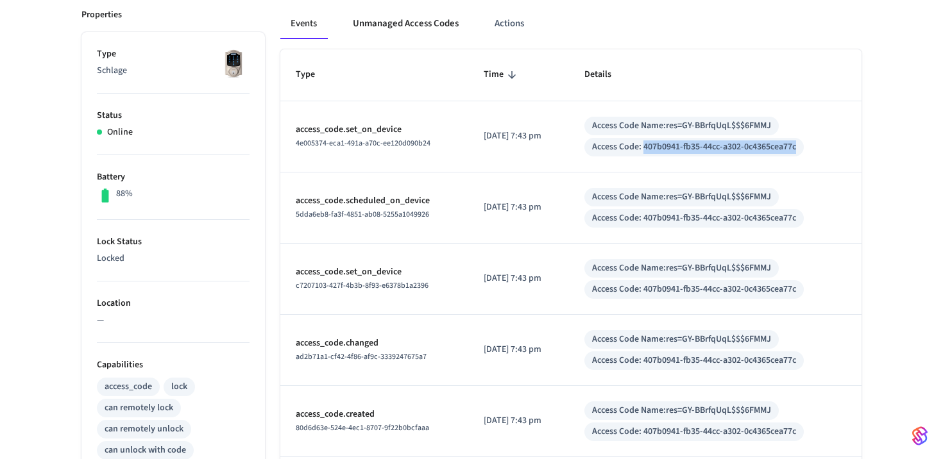
click at [400, 24] on button "Unmanaged Access Codes" at bounding box center [406, 23] width 126 height 31
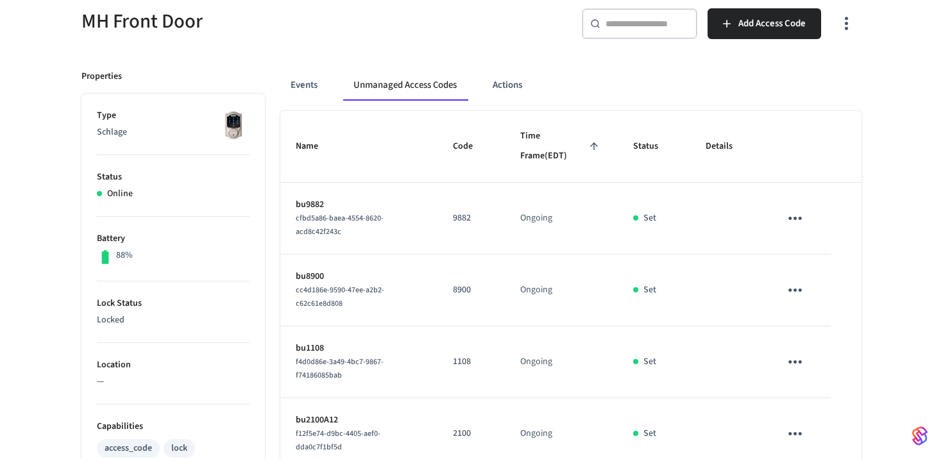
scroll to position [111, 0]
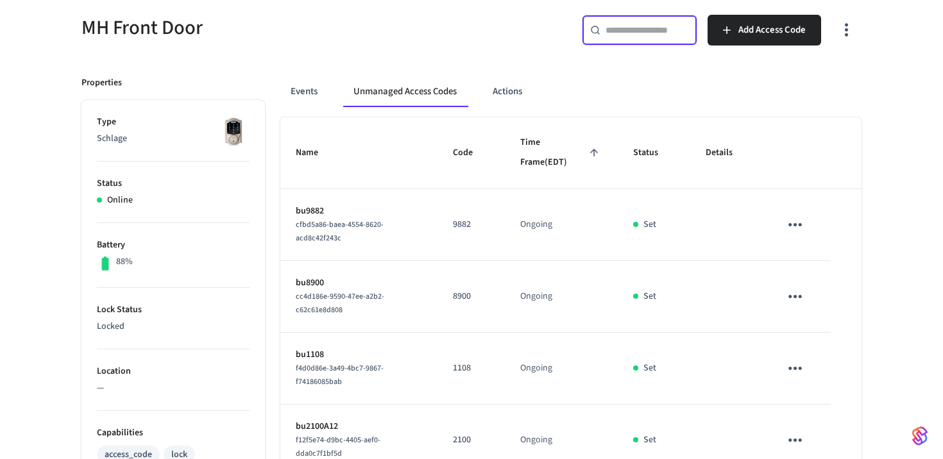
click at [677, 30] on input "text" at bounding box center [647, 30] width 83 height 13
paste input "**********"
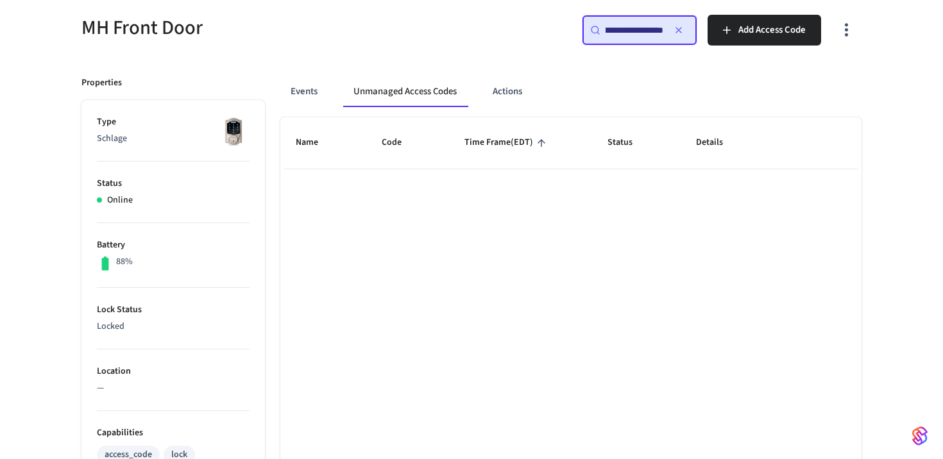
type input "**********"
click at [678, 31] on icon "button" at bounding box center [679, 30] width 10 height 10
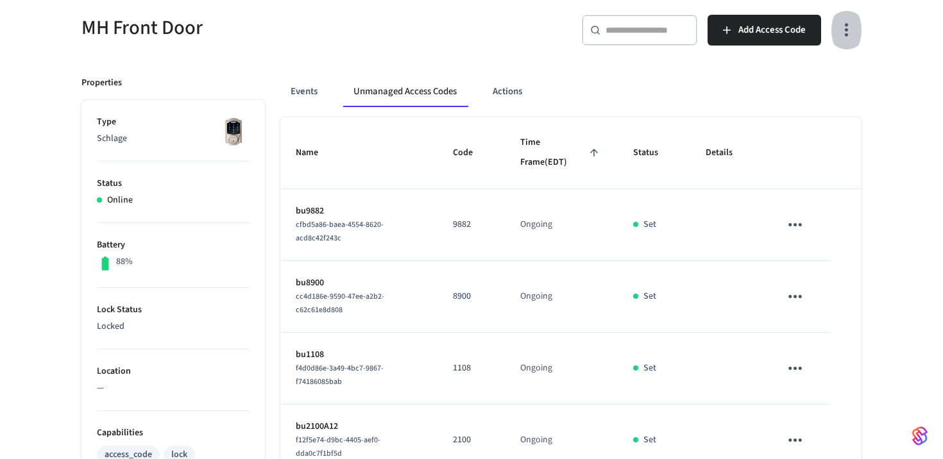
click at [846, 30] on icon "button" at bounding box center [846, 30] width 3 height 13
click at [793, 81] on li "Show managed access codes on device" at bounding box center [769, 83] width 170 height 34
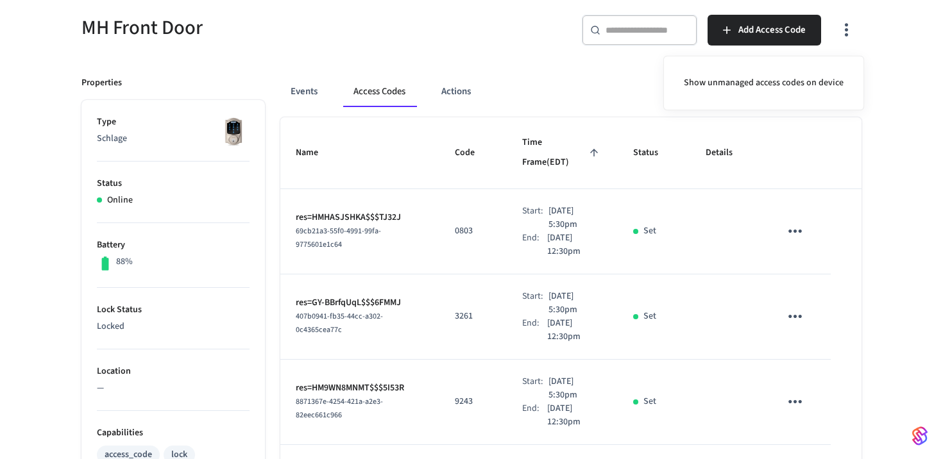
click at [633, 25] on div at bounding box center [471, 229] width 943 height 459
click at [639, 40] on div "​ ​" at bounding box center [639, 30] width 115 height 31
paste input "**********"
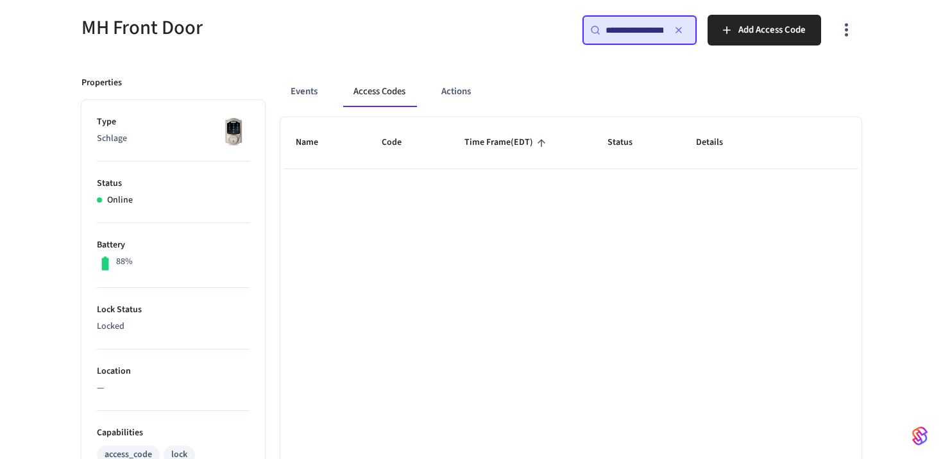
scroll to position [0, 95]
type input "**********"
click at [683, 30] on icon "button" at bounding box center [679, 30] width 10 height 10
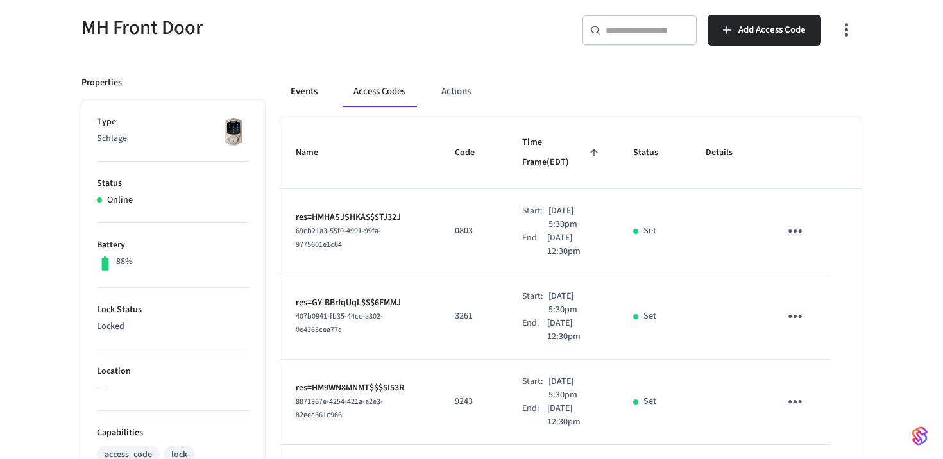
click at [306, 89] on button "Events" at bounding box center [303, 91] width 47 height 31
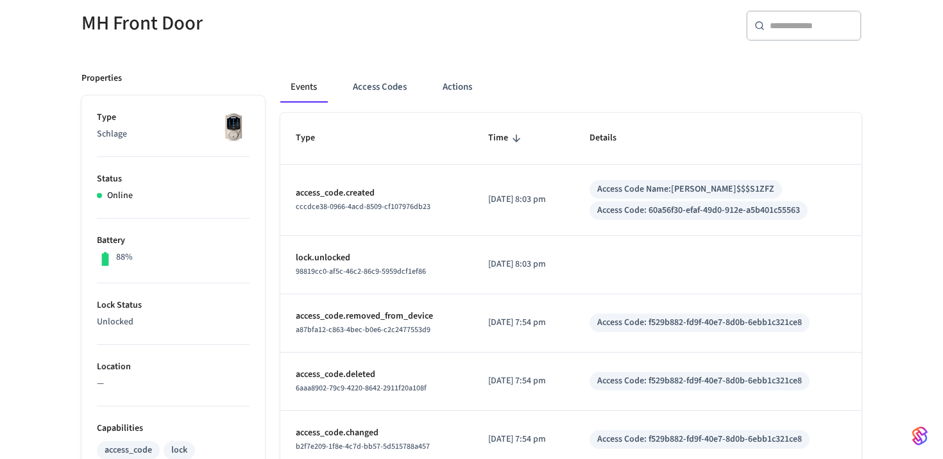
scroll to position [119, 0]
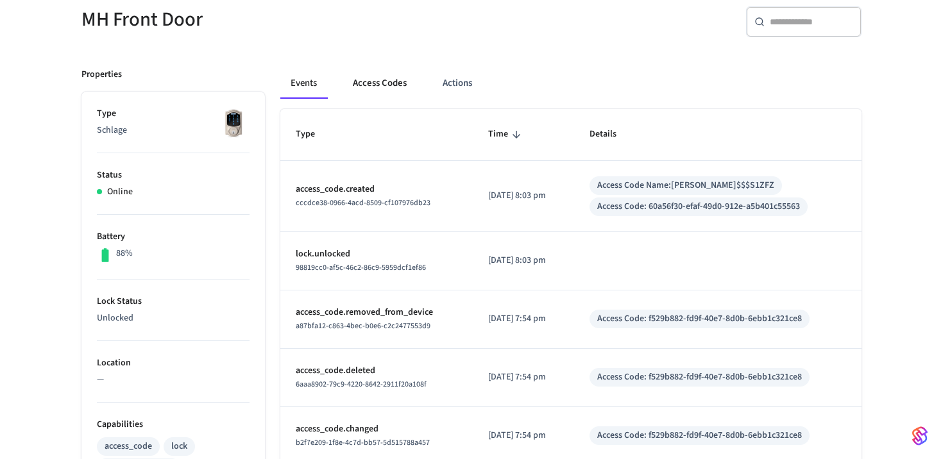
click at [379, 83] on button "Access Codes" at bounding box center [380, 83] width 74 height 31
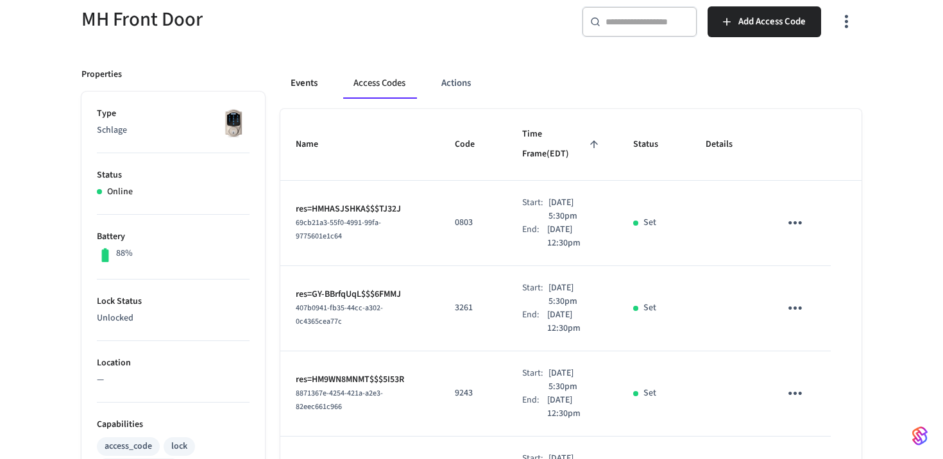
click at [321, 86] on button "Events" at bounding box center [303, 83] width 47 height 31
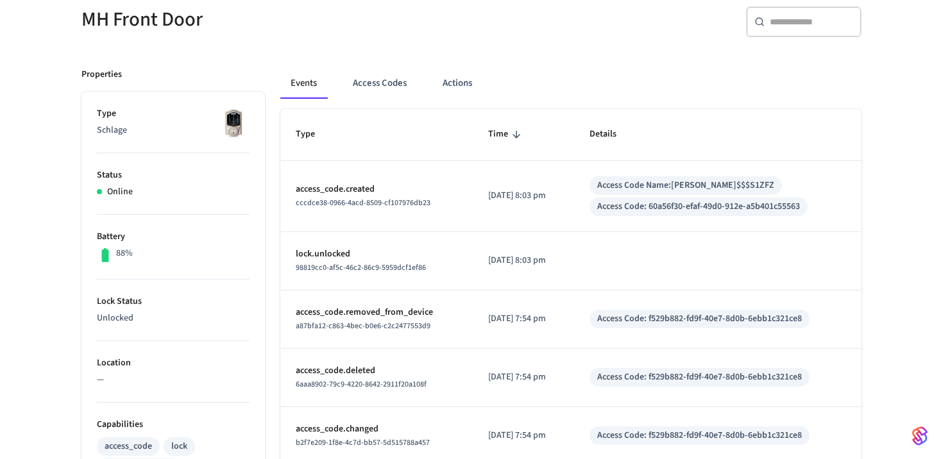
click at [386, 203] on span "cccdce38-0966-4acd-8509-cf107976db23" at bounding box center [363, 203] width 135 height 11
copy span "cccdce38-0966-4acd-8509-cf107976db23"
click at [377, 88] on button "Access Codes" at bounding box center [380, 83] width 74 height 31
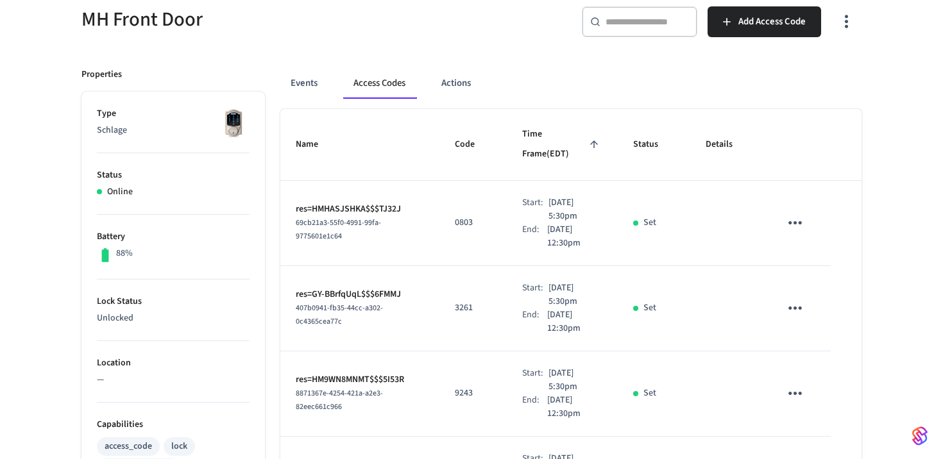
click at [649, 26] on input "text" at bounding box center [647, 21] width 83 height 13
paste input "**********"
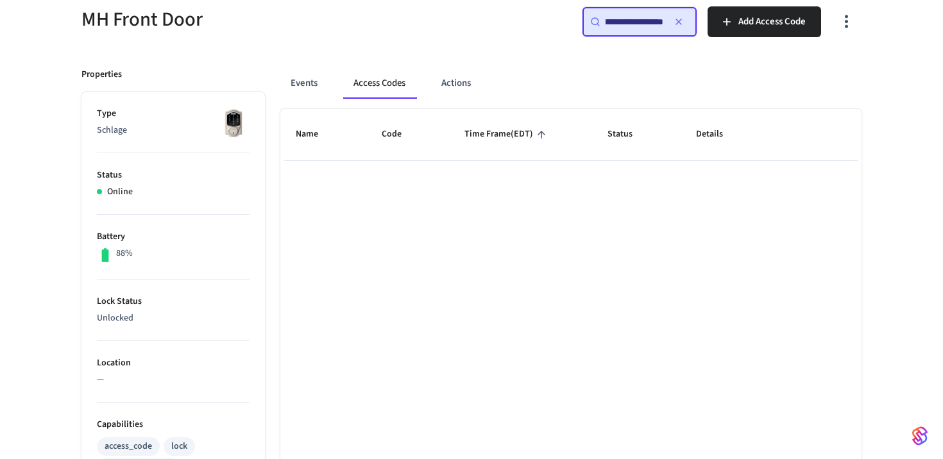
type input "**********"
click at [502, 35] on div "**********" at bounding box center [670, 26] width 382 height 41
click at [314, 92] on button "Events" at bounding box center [303, 83] width 47 height 31
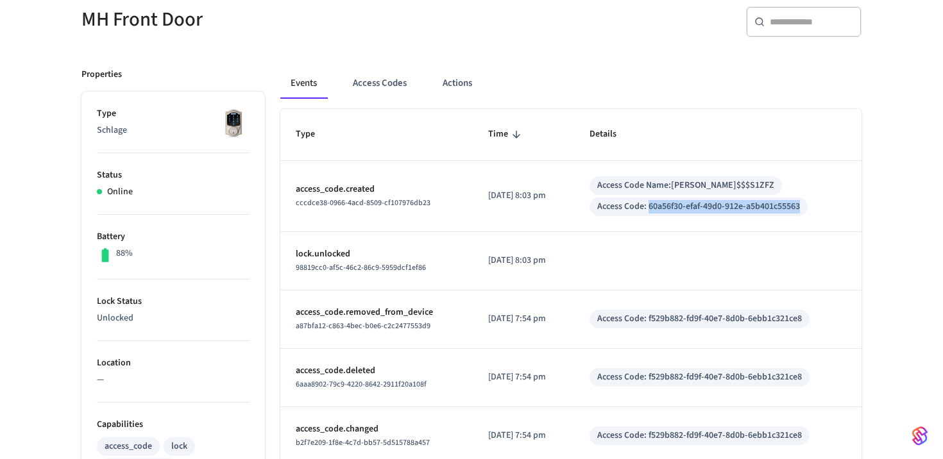
drag, startPoint x: 661, startPoint y: 208, endPoint x: 822, endPoint y: 211, distance: 161.0
click at [808, 211] on div "Access Code: 60a56f30-efaf-49d0-912e-a5b401c55563" at bounding box center [699, 207] width 218 height 19
copy div "60a56f30-efaf-49d0-912e-a5b401c55563"
click at [384, 83] on button "Access Codes" at bounding box center [380, 83] width 74 height 31
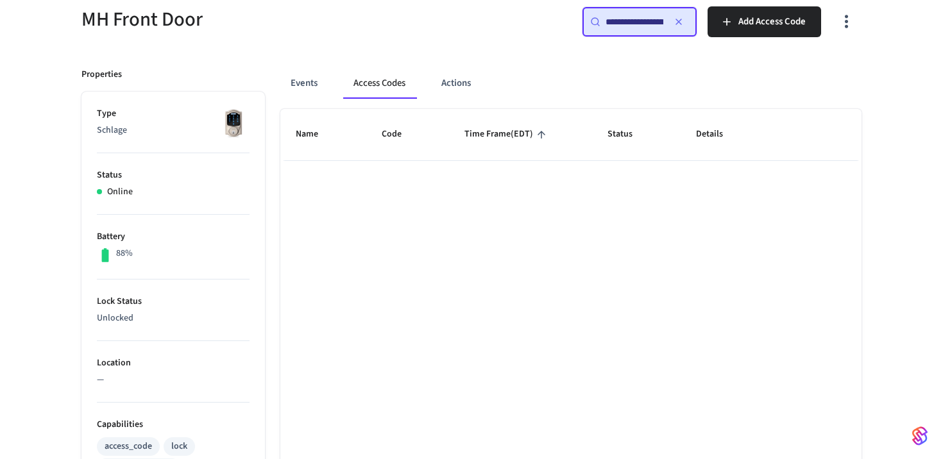
click at [654, 23] on input "**********" at bounding box center [635, 21] width 58 height 13
paste input "text"
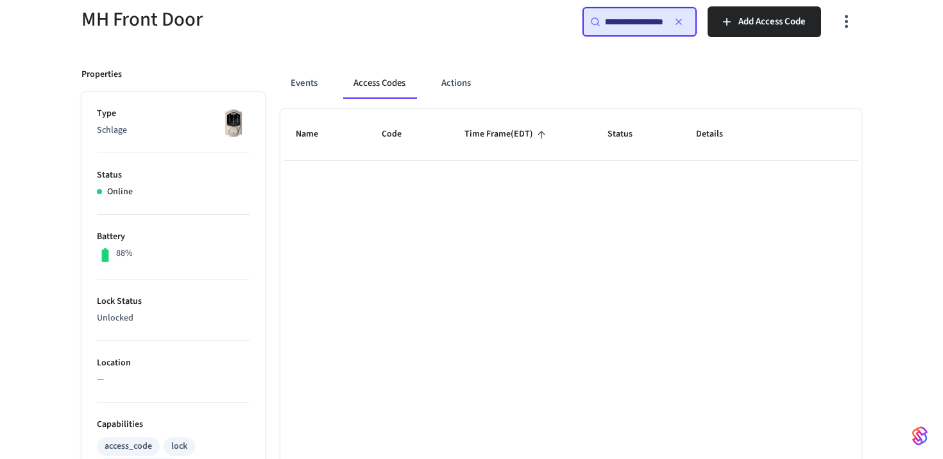
type input "**********"
click at [470, 44] on div "**********" at bounding box center [663, 19] width 398 height 56
click at [679, 21] on icon "button" at bounding box center [679, 22] width 10 height 10
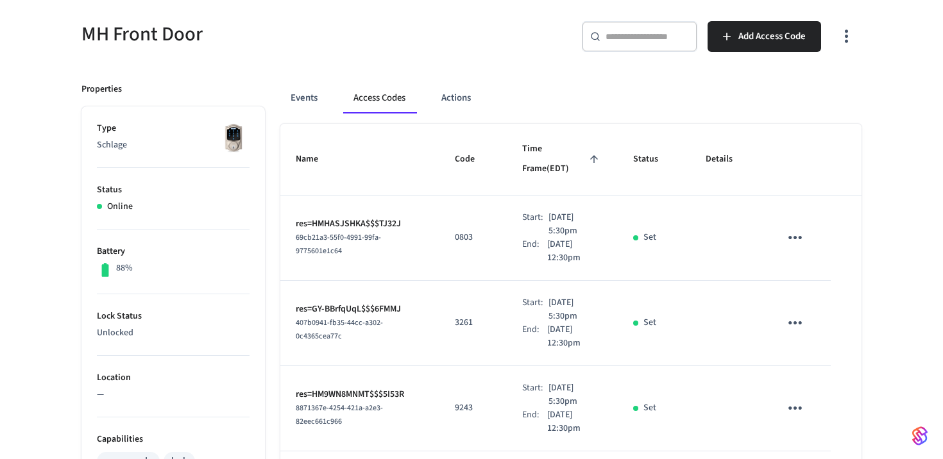
scroll to position [27, 0]
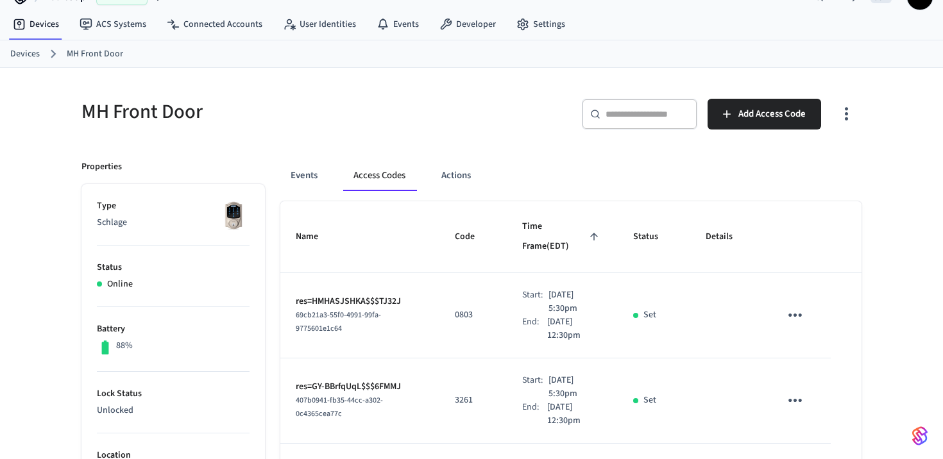
click at [627, 121] on div "​ ​" at bounding box center [639, 114] width 115 height 31
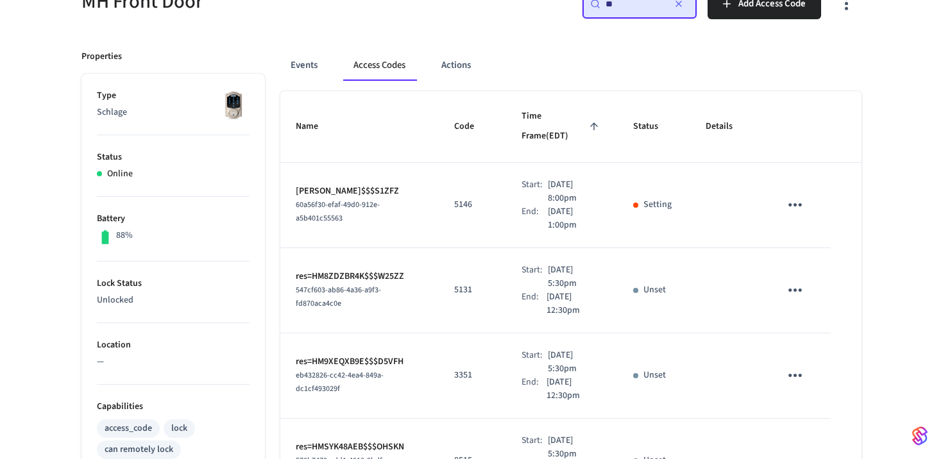
scroll to position [139, 0]
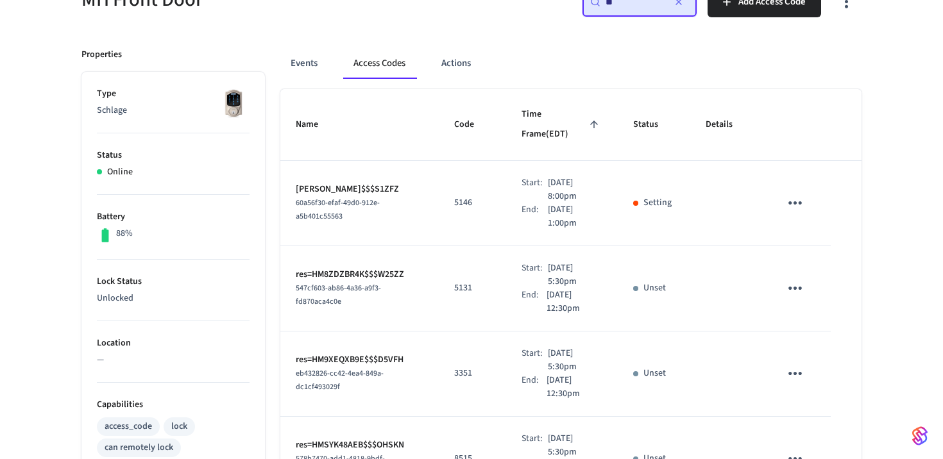
type input "**"
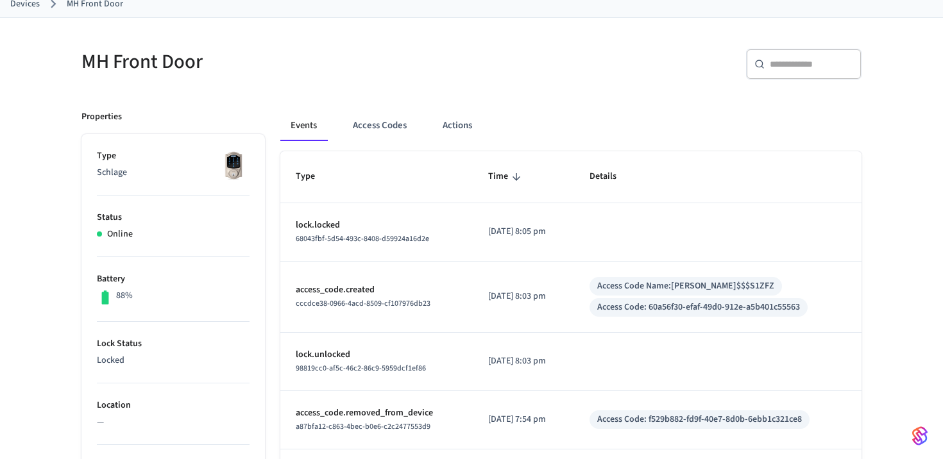
scroll to position [81, 0]
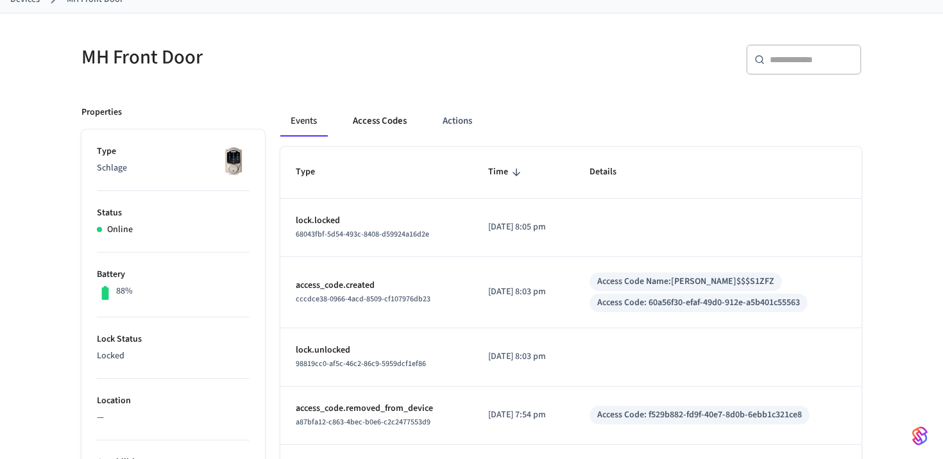
click at [362, 126] on button "Access Codes" at bounding box center [380, 121] width 74 height 31
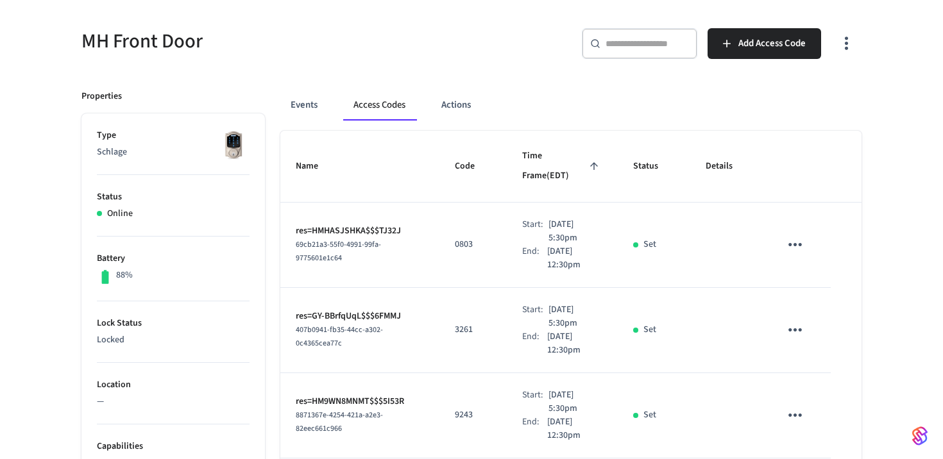
scroll to position [66, 0]
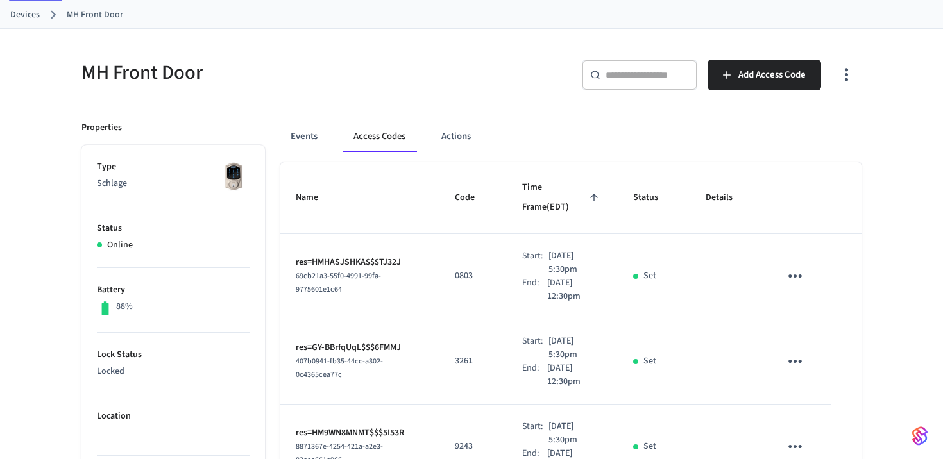
click at [659, 68] on div "​ ​" at bounding box center [639, 75] width 115 height 31
type input "**"
click at [449, 234] on td "5146" at bounding box center [472, 276] width 67 height 85
click at [801, 266] on icon "sticky table" at bounding box center [795, 276] width 20 height 20
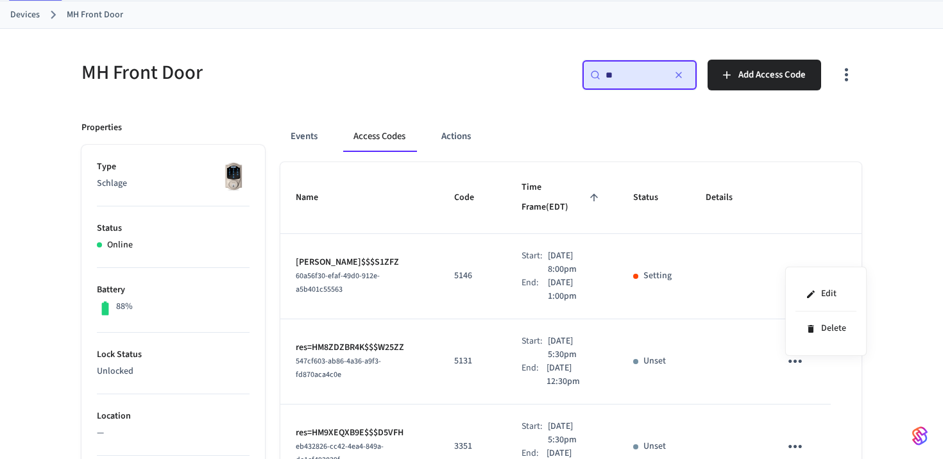
click at [922, 206] on div at bounding box center [471, 229] width 943 height 459
click at [318, 134] on button "Events" at bounding box center [303, 136] width 47 height 31
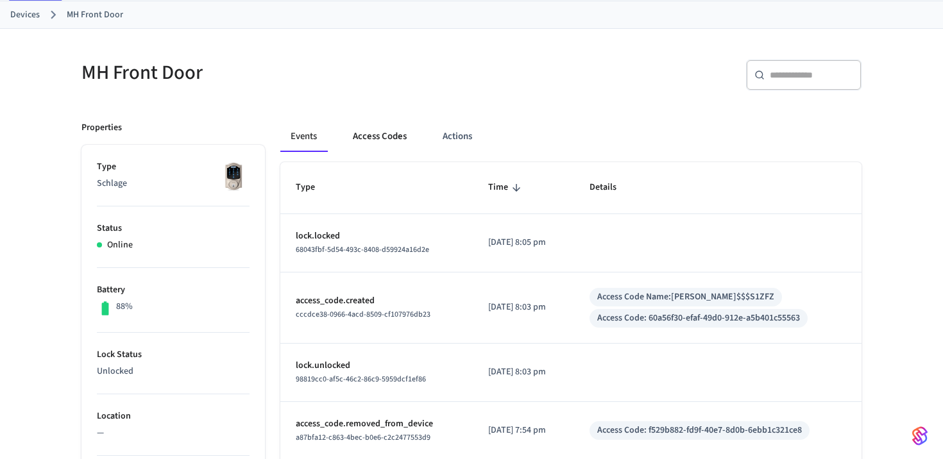
click at [364, 139] on button "Access Codes" at bounding box center [380, 136] width 74 height 31
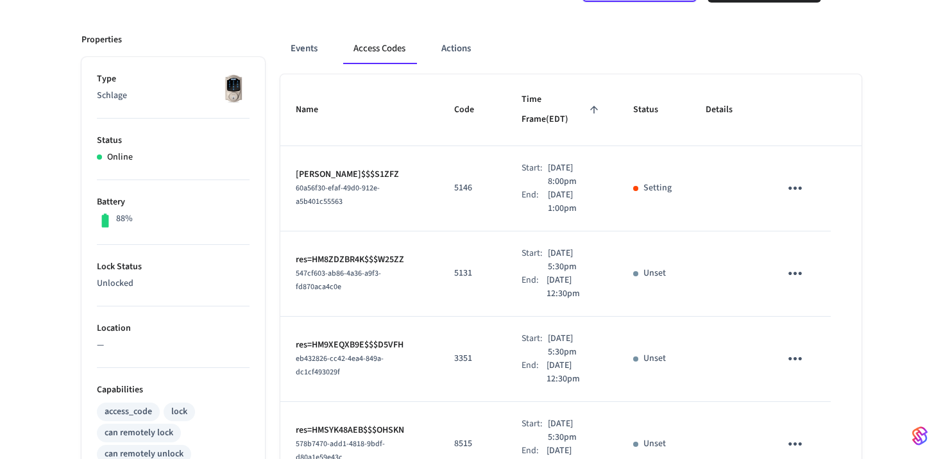
scroll to position [124, 0]
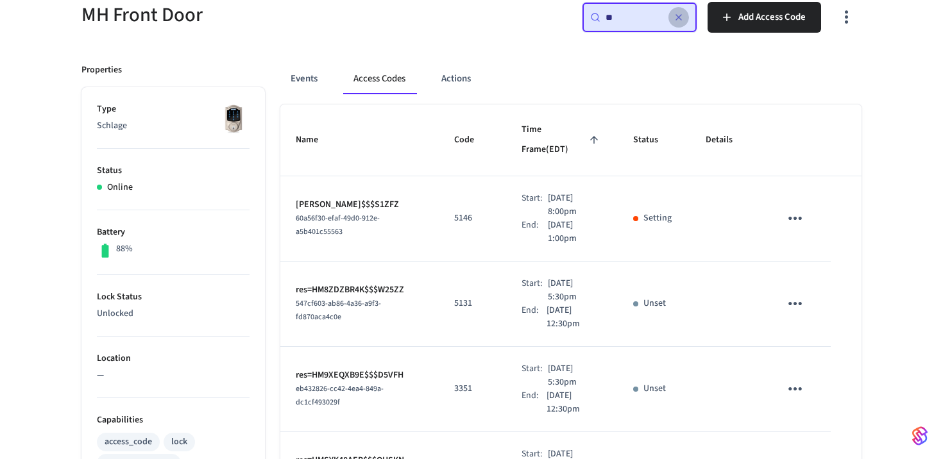
click at [682, 16] on icon "button" at bounding box center [679, 17] width 10 height 10
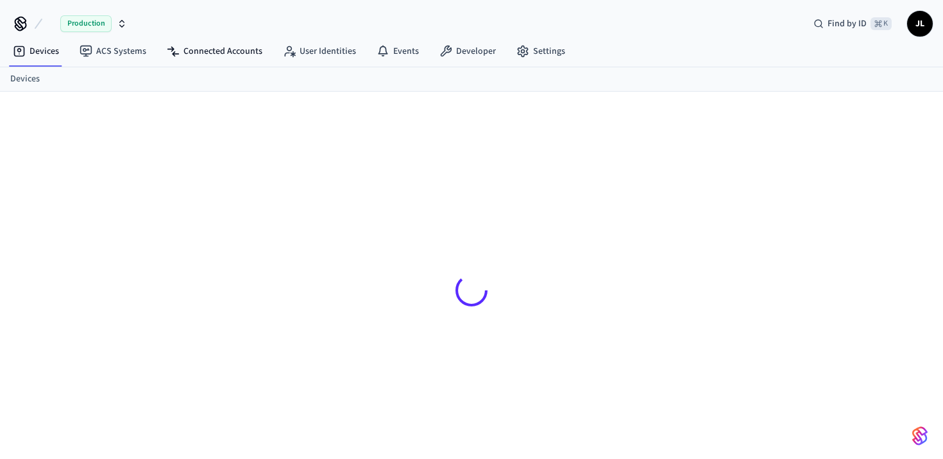
scroll to position [17, 0]
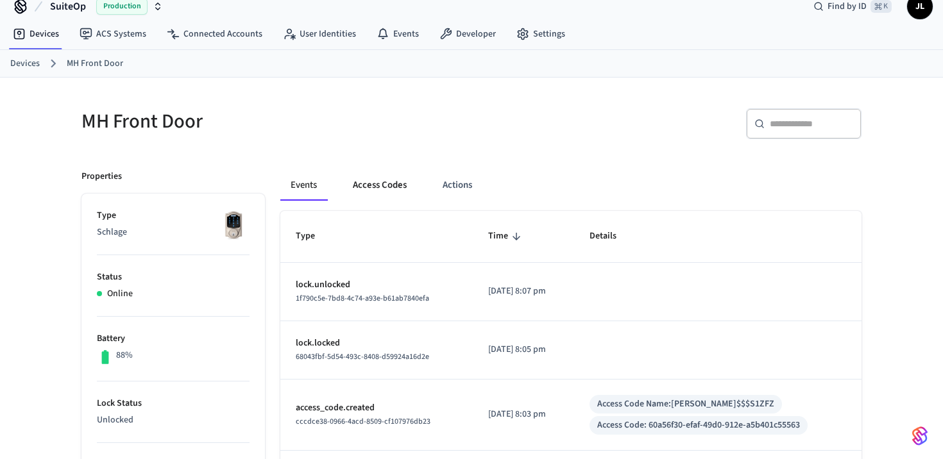
click at [361, 190] on button "Access Codes" at bounding box center [380, 185] width 74 height 31
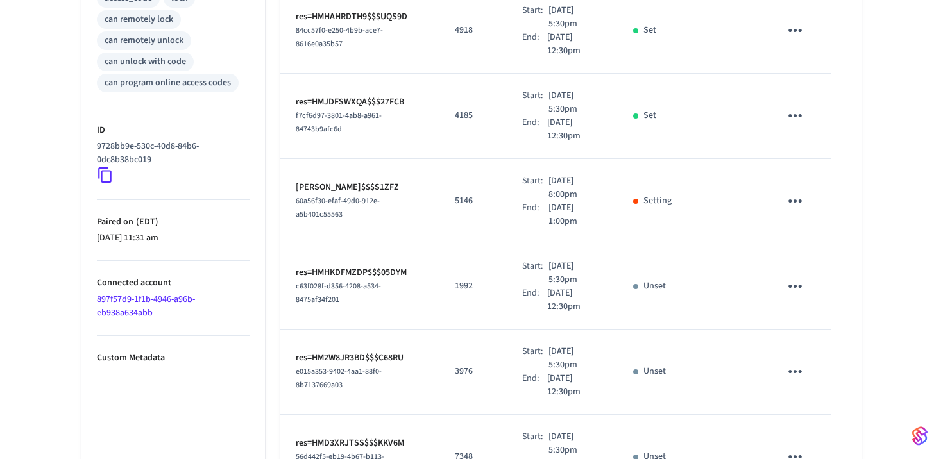
scroll to position [477, 0]
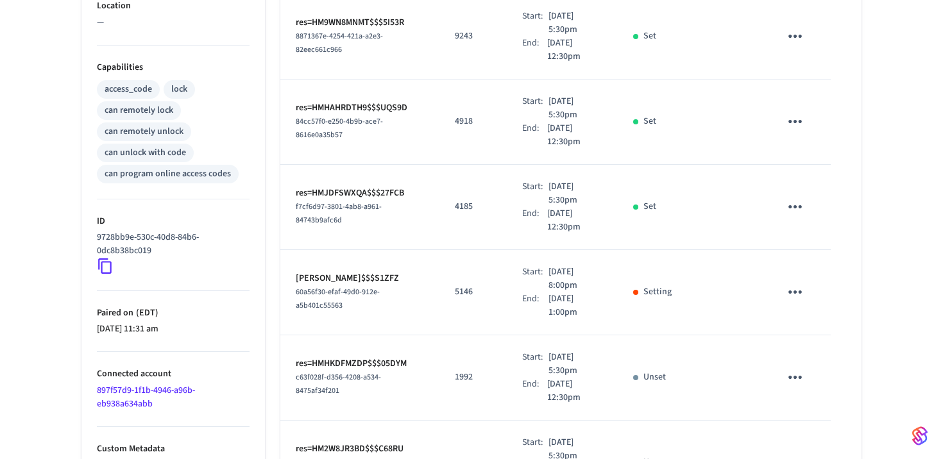
click at [802, 282] on icon "sticky table" at bounding box center [795, 292] width 20 height 20
click at [888, 198] on div at bounding box center [471, 229] width 943 height 459
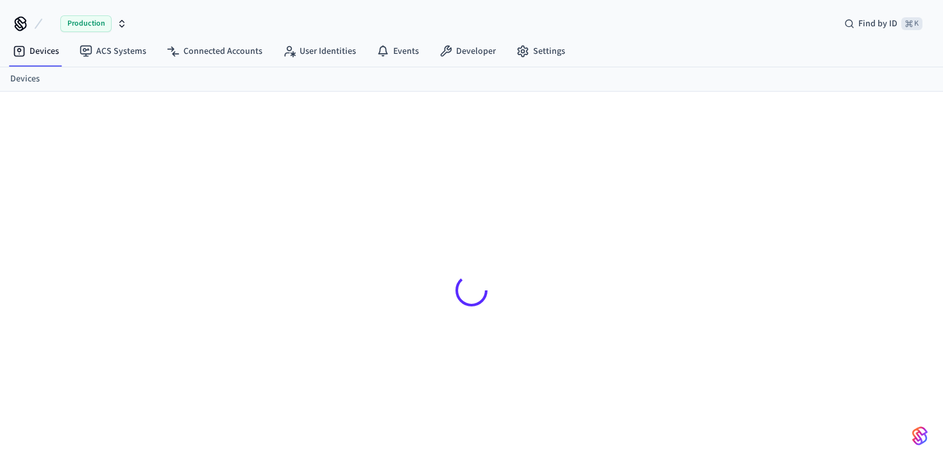
scroll to position [17, 0]
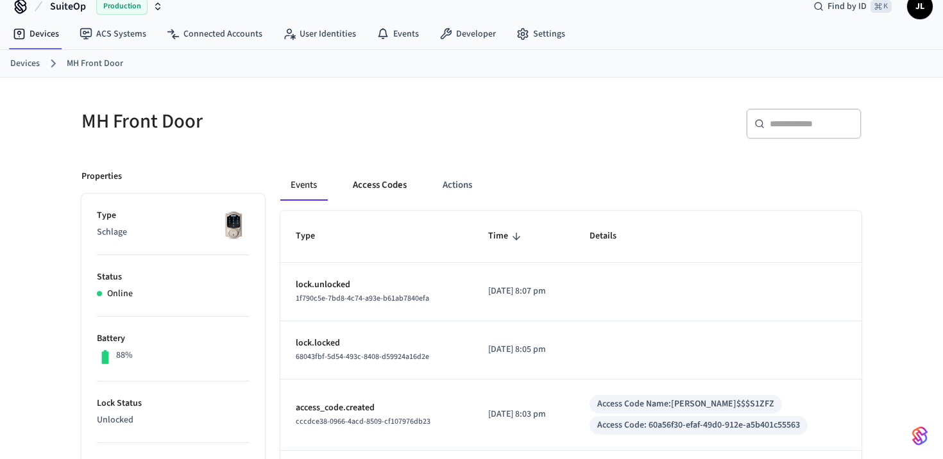
click at [355, 195] on button "Access Codes" at bounding box center [380, 185] width 74 height 31
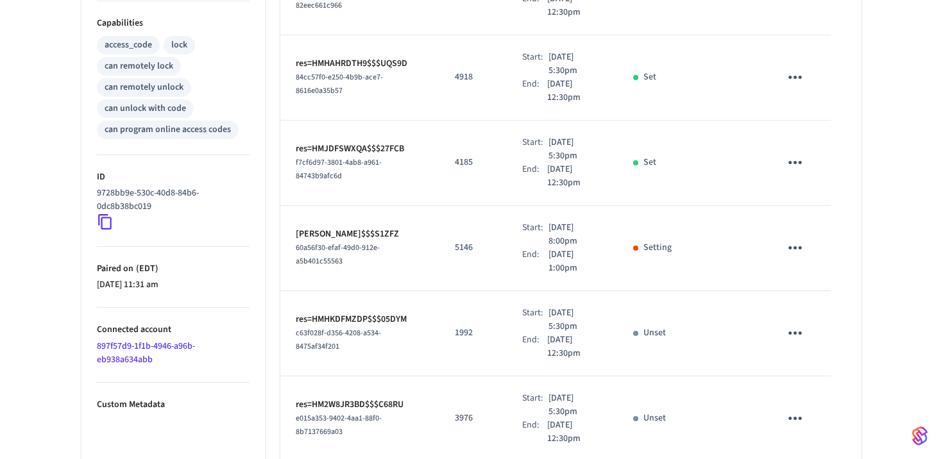
scroll to position [513, 0]
